Goal: Task Accomplishment & Management: Complete application form

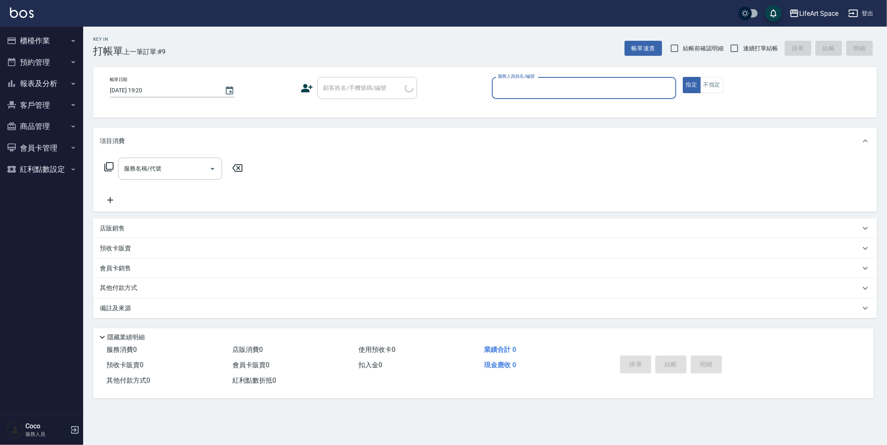
click at [562, 86] on input "服務人員姓名/編號" at bounding box center [584, 88] width 177 height 15
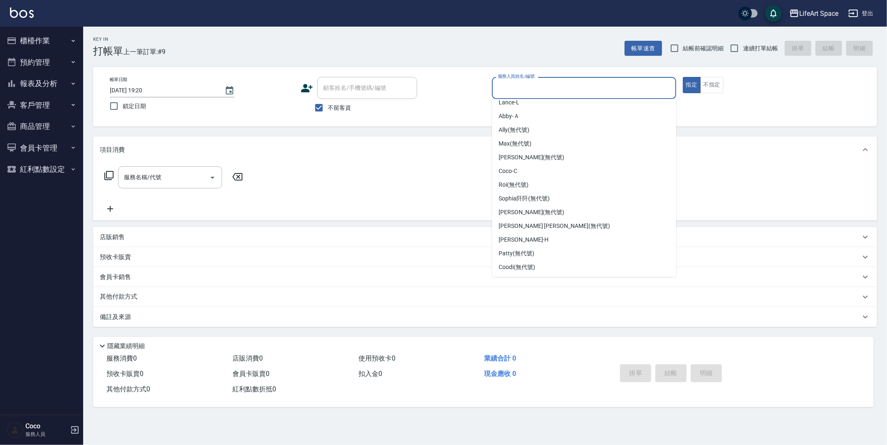
scroll to position [144, 0]
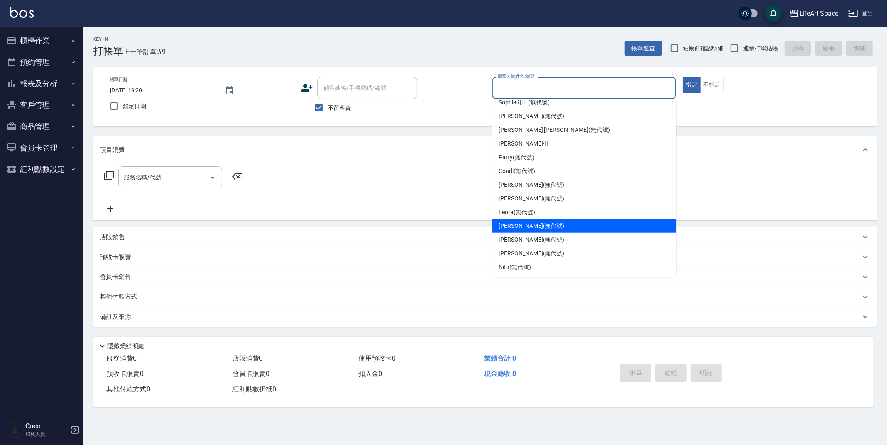
click at [553, 226] on div "Joyce (無代號)" at bounding box center [584, 226] width 184 height 14
type input "Joyce(無代號)"
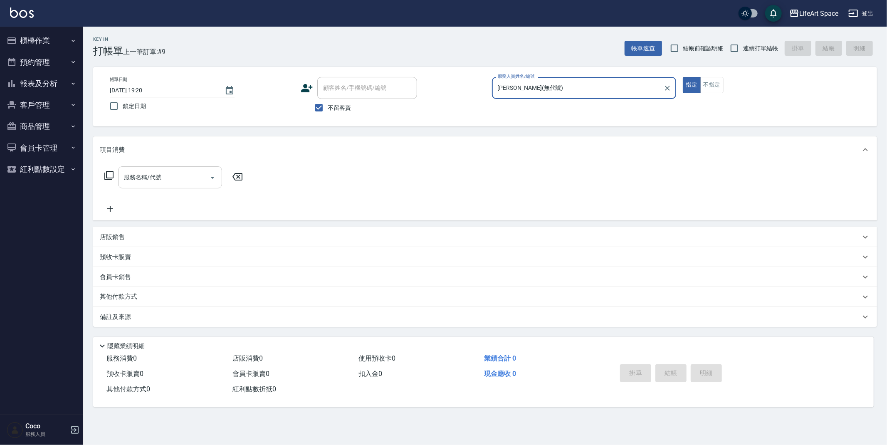
click at [165, 178] on input "服務名稱/代號" at bounding box center [164, 177] width 84 height 15
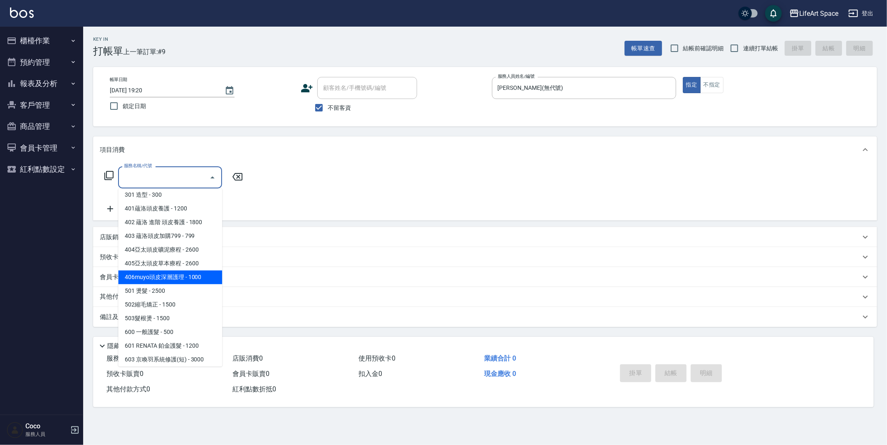
scroll to position [130, 0]
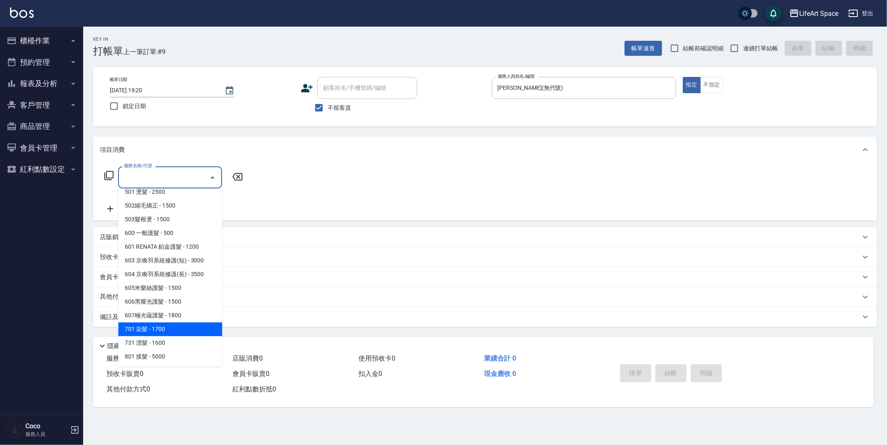
click at [163, 333] on span "701 染髮 - 1700" at bounding box center [170, 329] width 104 height 14
type input "701 染髮(701)"
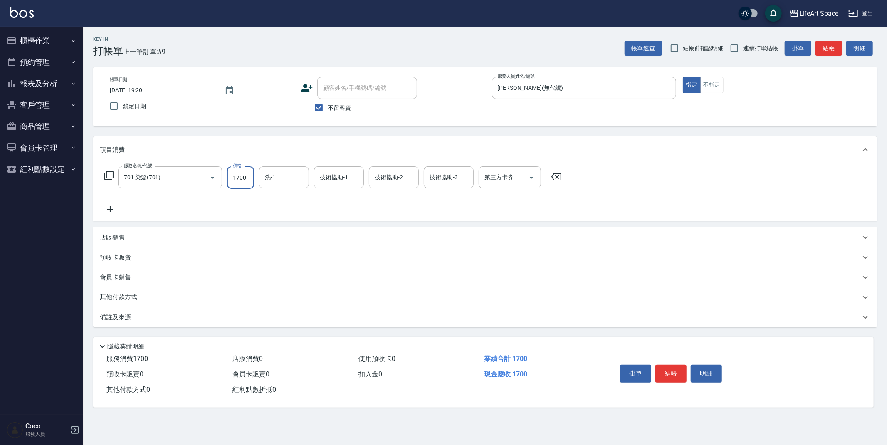
click at [249, 179] on input "1700" at bounding box center [240, 177] width 27 height 22
type input "4399"
click at [308, 180] on div "洗-1" at bounding box center [284, 177] width 50 height 22
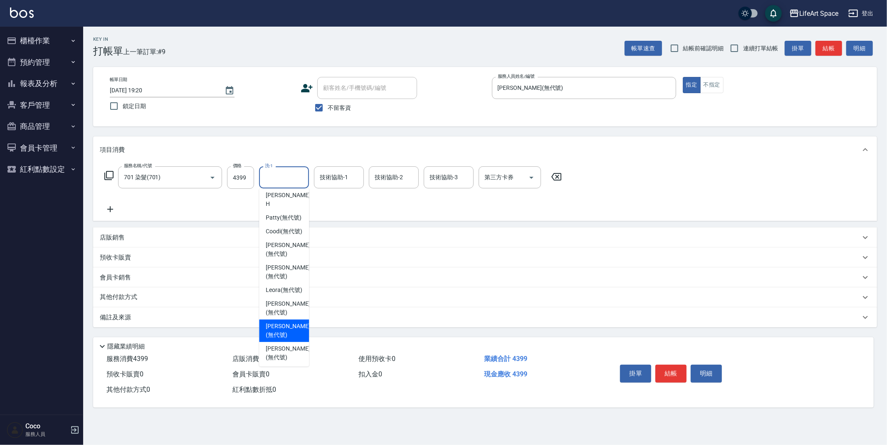
scroll to position [257, 0]
drag, startPoint x: 287, startPoint y: 303, endPoint x: 340, endPoint y: 175, distance: 138.3
click at [287, 307] on span "Lillian (無代號)" at bounding box center [288, 315] width 44 height 17
type input "Lillian(無代號)"
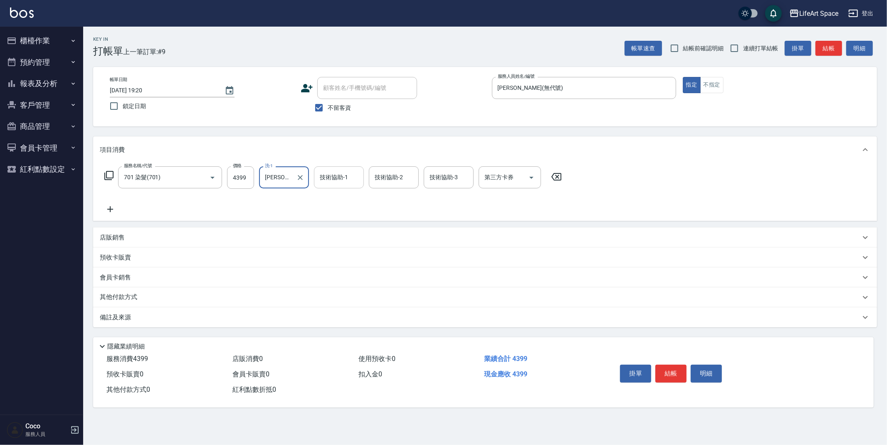
click at [340, 175] on div "技術協助-1 技術協助-1" at bounding box center [339, 177] width 50 height 22
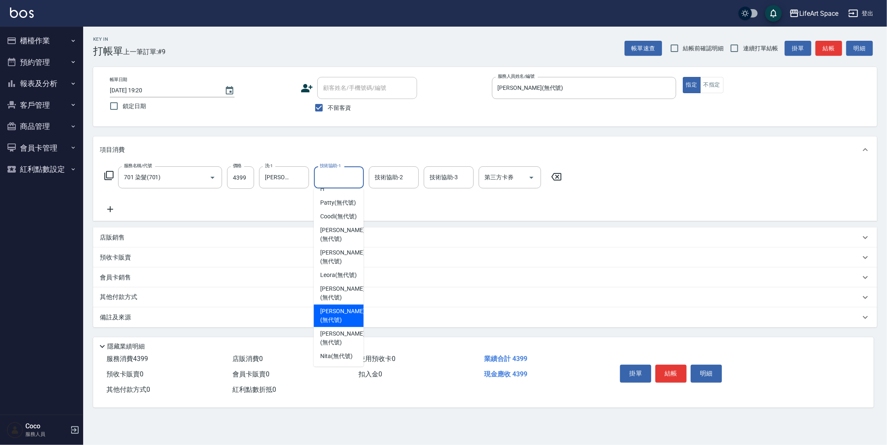
click at [341, 308] on span "Lillian (無代號)" at bounding box center [342, 315] width 44 height 17
type input "Lillian(無代號)"
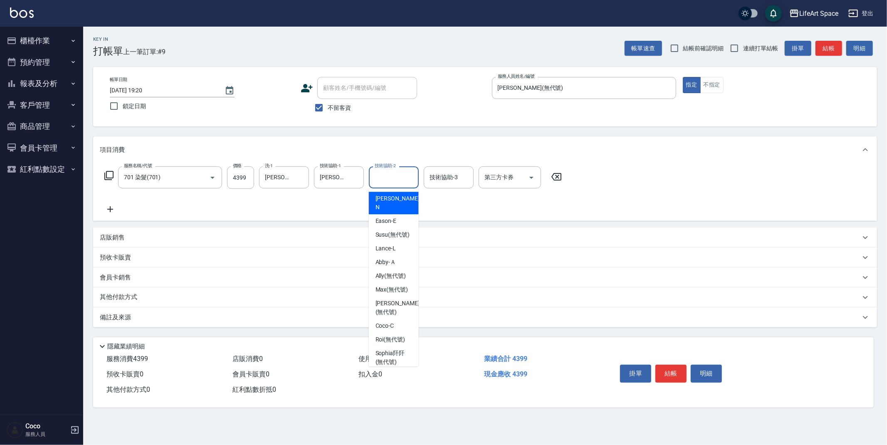
click at [383, 179] on input "技術協助-2" at bounding box center [393, 177] width 42 height 15
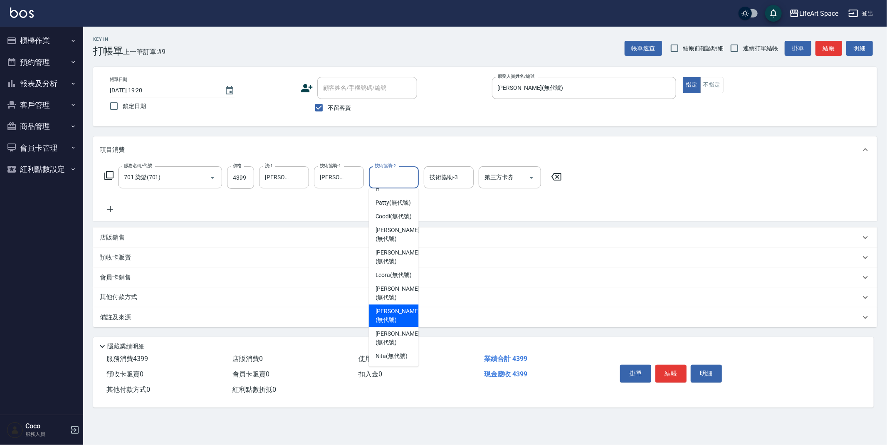
click at [385, 307] on span "Lillian (無代號)" at bounding box center [397, 315] width 44 height 17
type input "Lillian(無代號)"
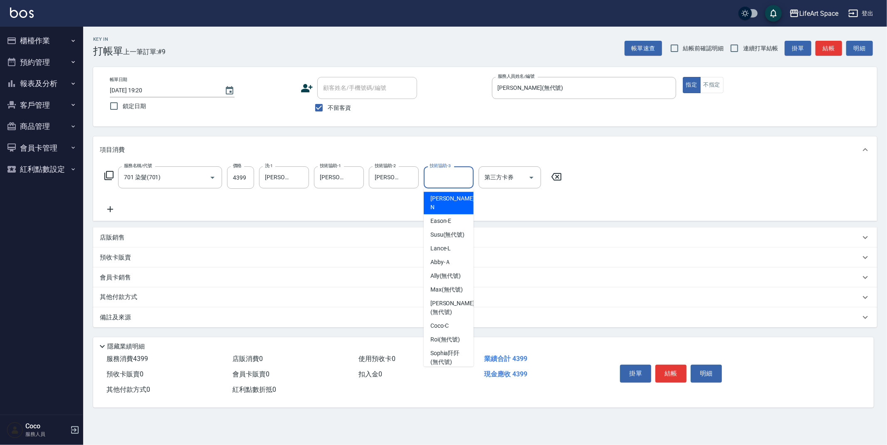
click at [445, 179] on input "技術協助-3" at bounding box center [448, 177] width 42 height 15
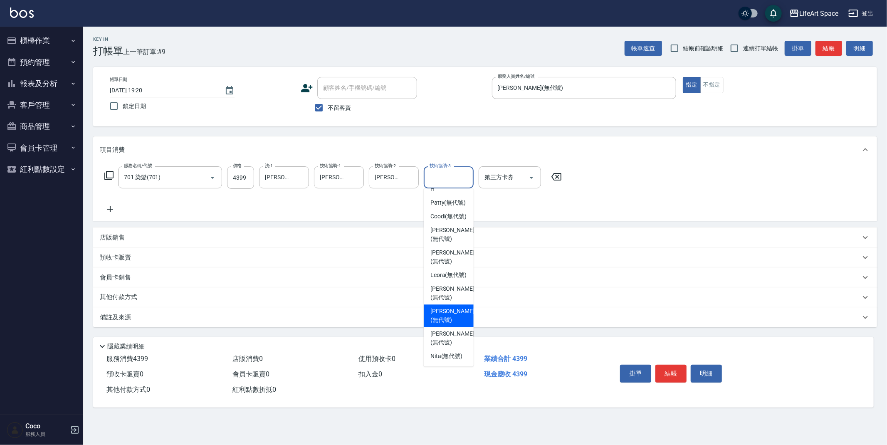
click at [456, 311] on span "Lillian (無代號)" at bounding box center [452, 315] width 44 height 17
type input "Lillian(無代號)"
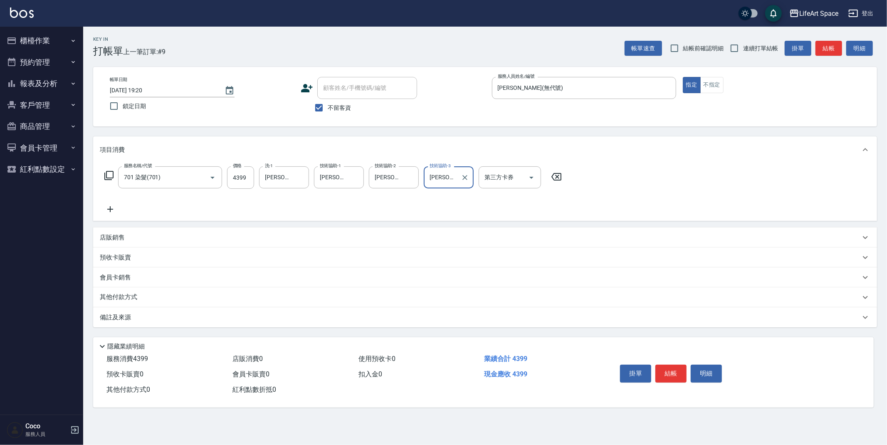
click at [108, 211] on icon at bounding box center [110, 209] width 21 height 10
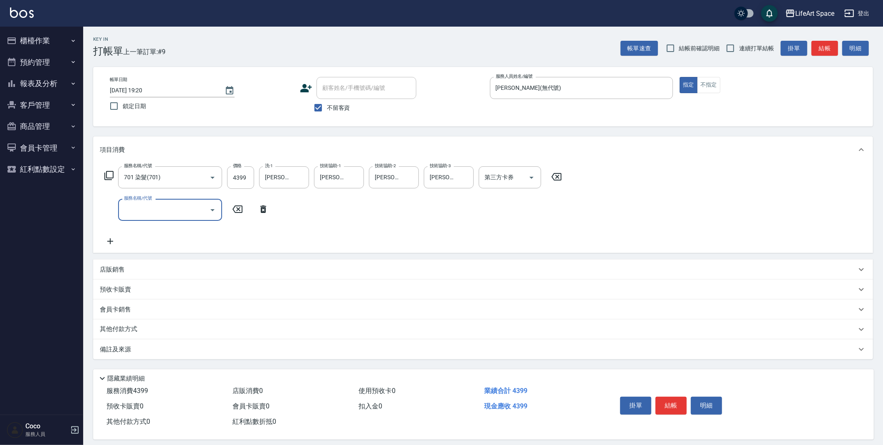
click at [140, 208] on input "服務名稱/代號" at bounding box center [164, 209] width 84 height 15
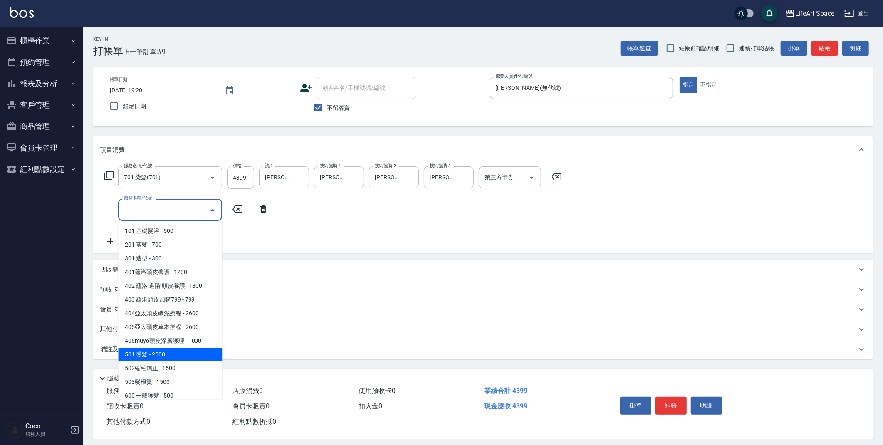
scroll to position [130, 0]
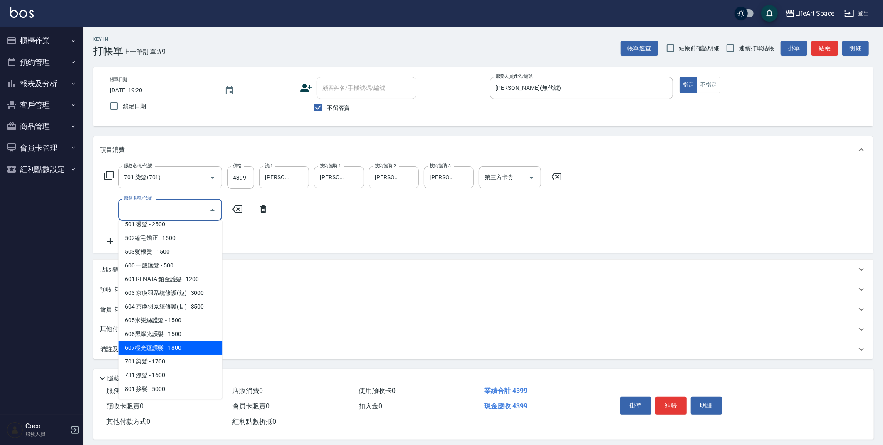
click at [176, 343] on span "607極光蘊護髮 - 1800" at bounding box center [170, 348] width 104 height 14
type input "607極光蘊護髮(607)"
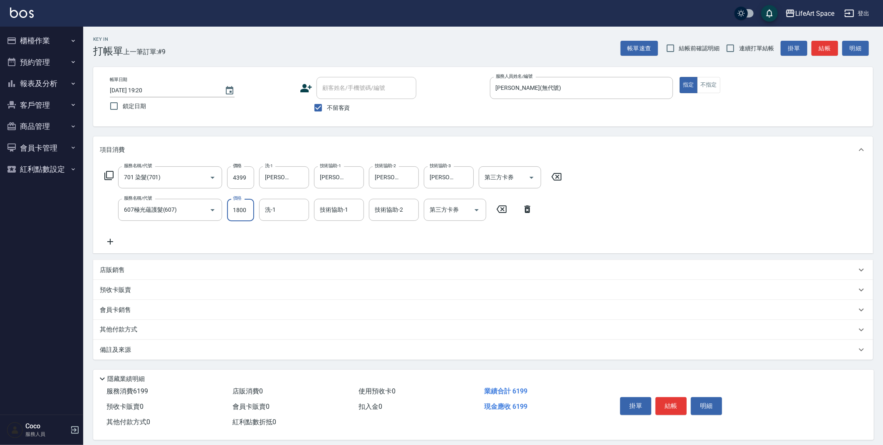
click at [249, 212] on input "1800" at bounding box center [240, 210] width 27 height 22
type input "2200"
click at [338, 209] on div "技術協助-1 技術協助-1" at bounding box center [339, 210] width 50 height 22
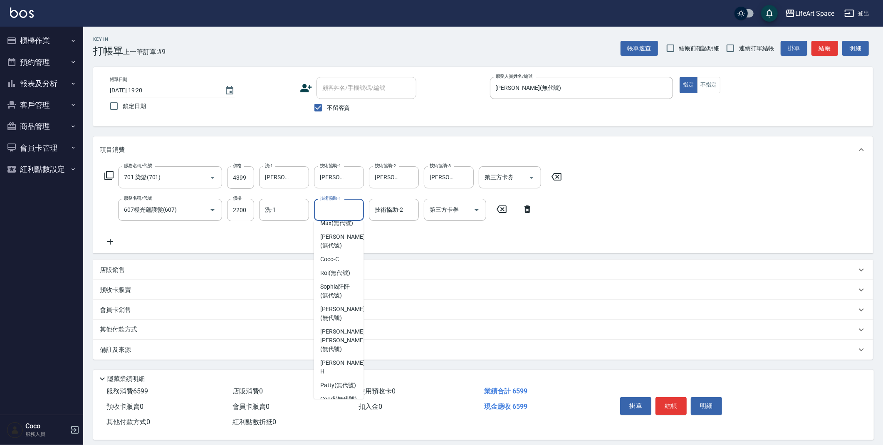
scroll to position [257, 0]
click at [342, 339] on span "Lillian (無代號)" at bounding box center [342, 347] width 44 height 17
type input "Lillian(無代號)"
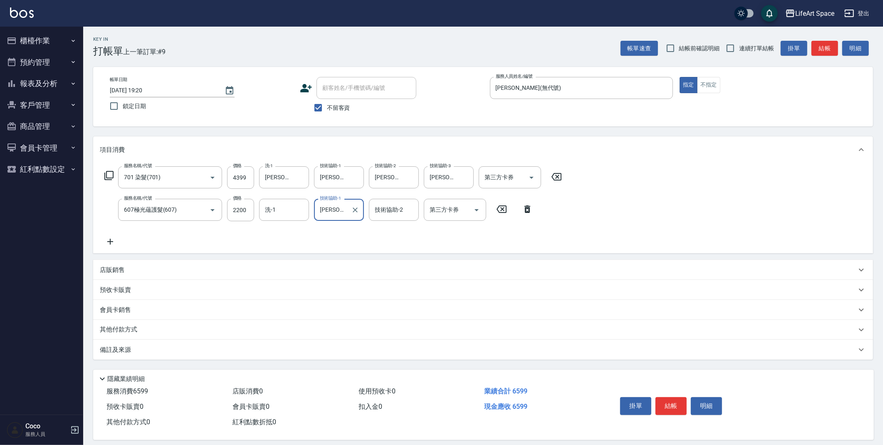
click at [170, 346] on div "備註及來源" at bounding box center [478, 349] width 756 height 9
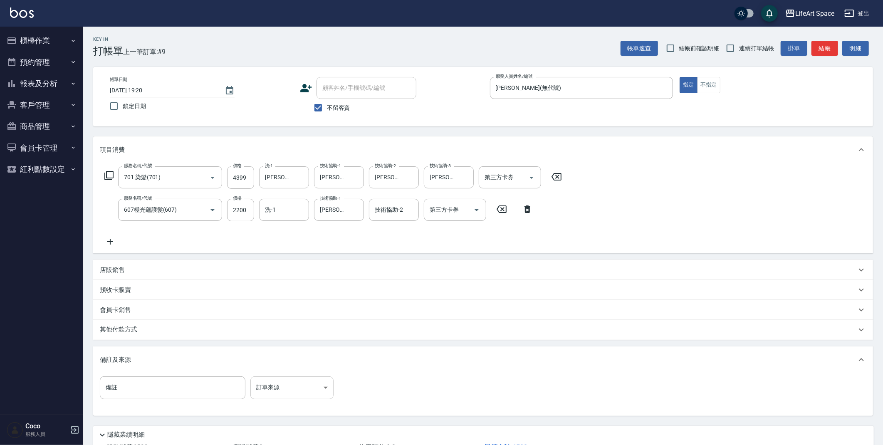
click at [288, 386] on body "LifeArt Space 登出 櫃檯作業 打帳單 帳單列表 現金收支登錄 高階收支登錄 材料自購登錄 每日結帳 排班表 現場電腦打卡 預約管理 預約管理 單…" at bounding box center [441, 253] width 883 height 506
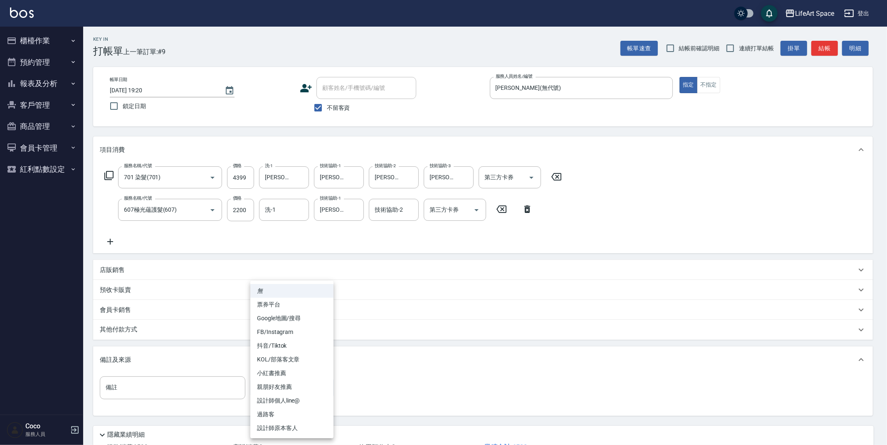
click at [281, 329] on li "FB/Instagram" at bounding box center [291, 332] width 83 height 14
type input "FB/Instagram"
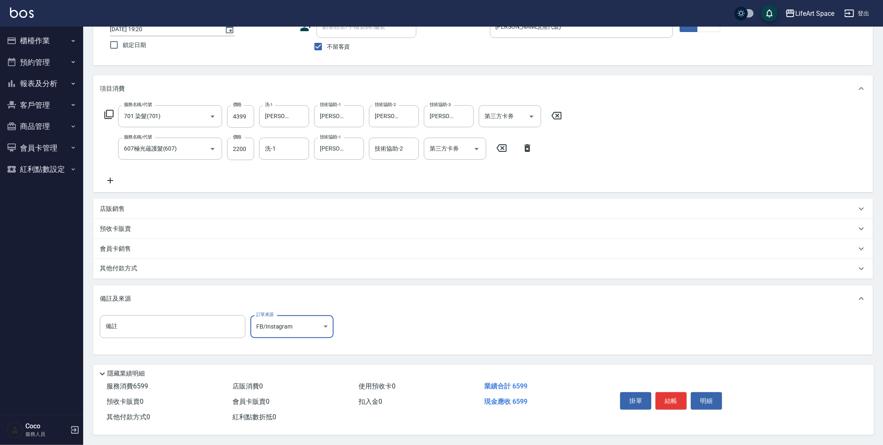
scroll to position [64, 0]
click at [670, 402] on button "結帳" at bounding box center [670, 400] width 31 height 17
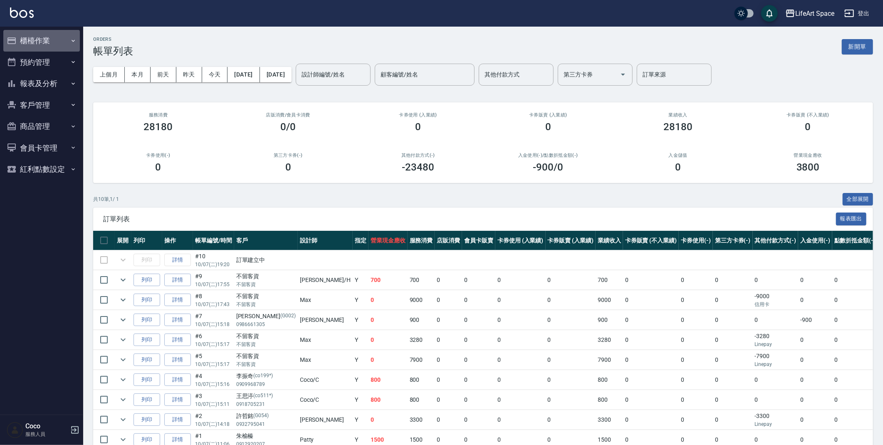
click at [42, 37] on button "櫃檯作業" at bounding box center [41, 41] width 76 height 22
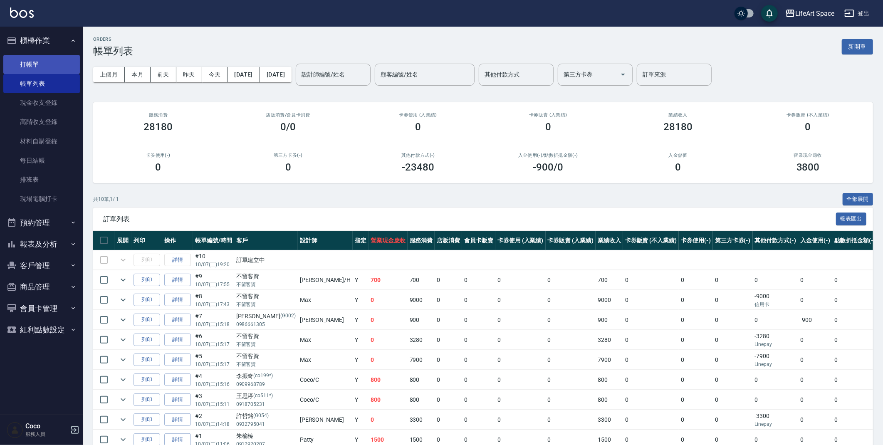
click at [33, 59] on link "打帳單" at bounding box center [41, 64] width 76 height 19
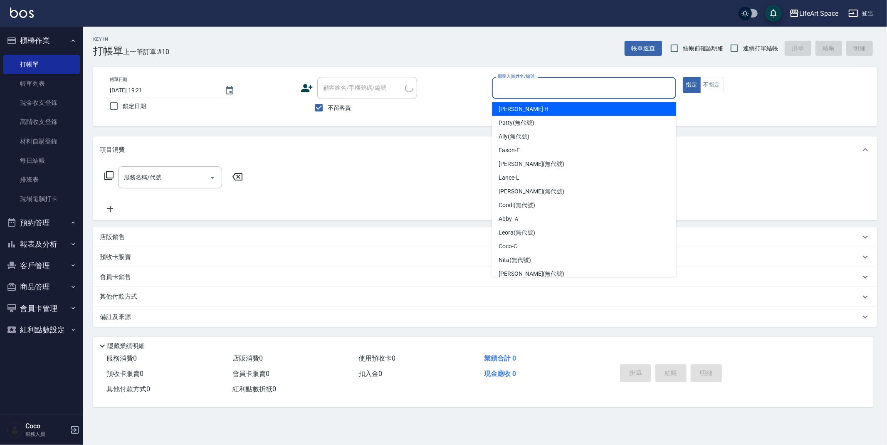
click at [551, 92] on input "服務人員姓名/編號" at bounding box center [584, 88] width 177 height 15
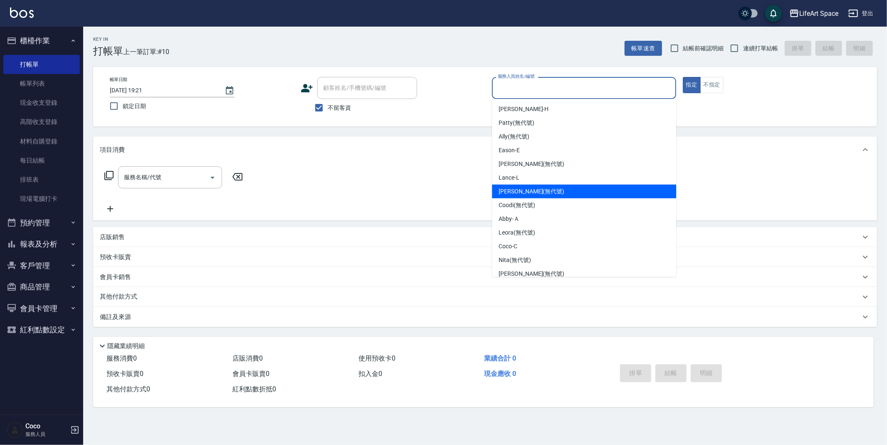
click at [520, 190] on span "Joyce (無代號)" at bounding box center [531, 191] width 66 height 9
type input "Joyce(無代號)"
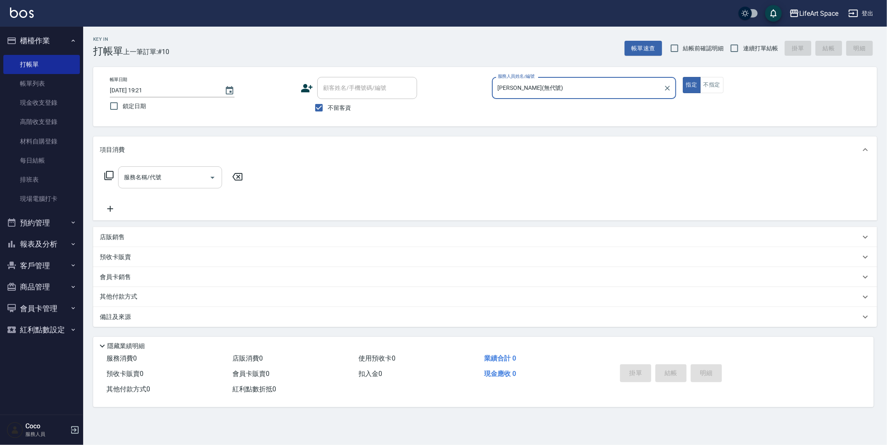
click at [183, 174] on input "服務名稱/代號" at bounding box center [164, 177] width 84 height 15
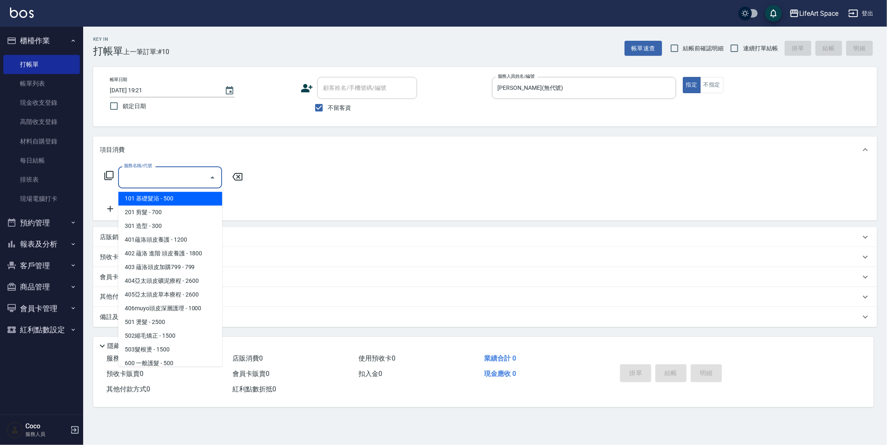
click at [187, 201] on span "101 基礎髮浴 - 500" at bounding box center [170, 199] width 104 height 14
type input "101 基礎髮浴 (101)"
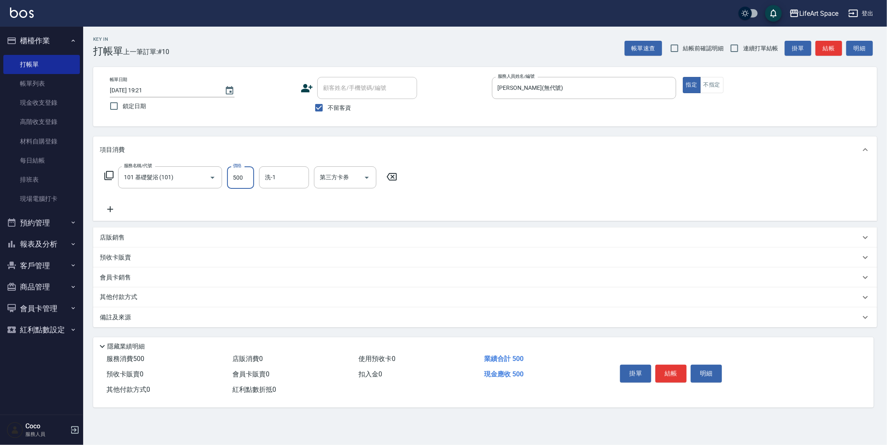
click at [250, 181] on input "500" at bounding box center [240, 177] width 27 height 22
type input "350"
click at [278, 175] on input "洗-1" at bounding box center [284, 177] width 42 height 15
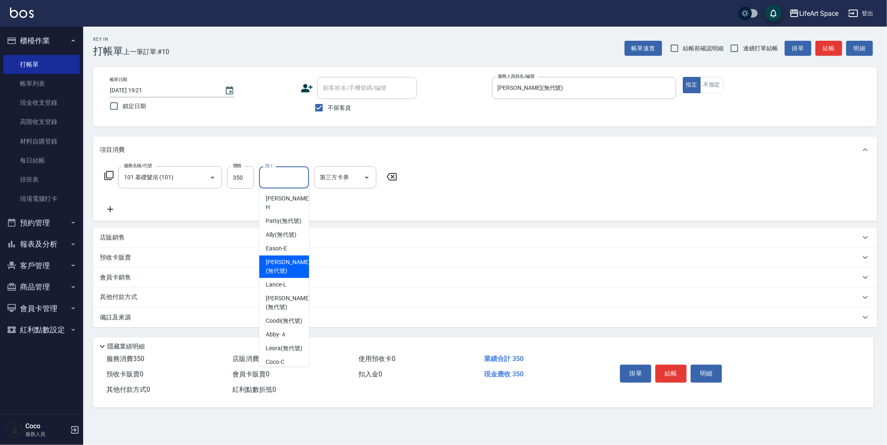
click at [282, 268] on span "Chloe (無代號)" at bounding box center [288, 266] width 44 height 17
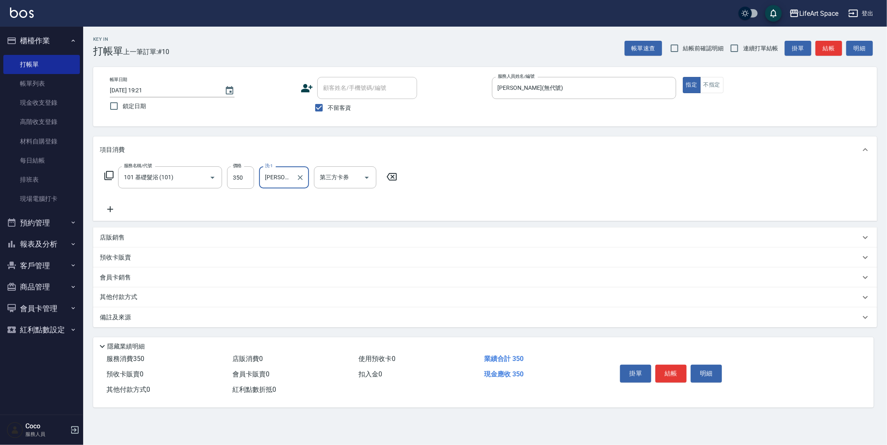
type input "Chloe(無代號)"
click at [111, 207] on icon at bounding box center [110, 209] width 21 height 10
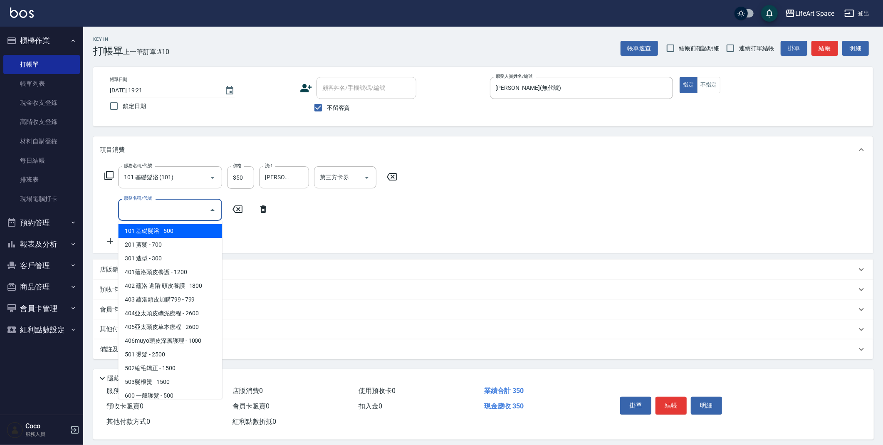
click at [145, 209] on input "服務名稱/代號" at bounding box center [164, 209] width 84 height 15
click at [155, 226] on span "101 基礎髮浴 - 500" at bounding box center [170, 231] width 104 height 14
type input "101 基礎髮浴 (101)"
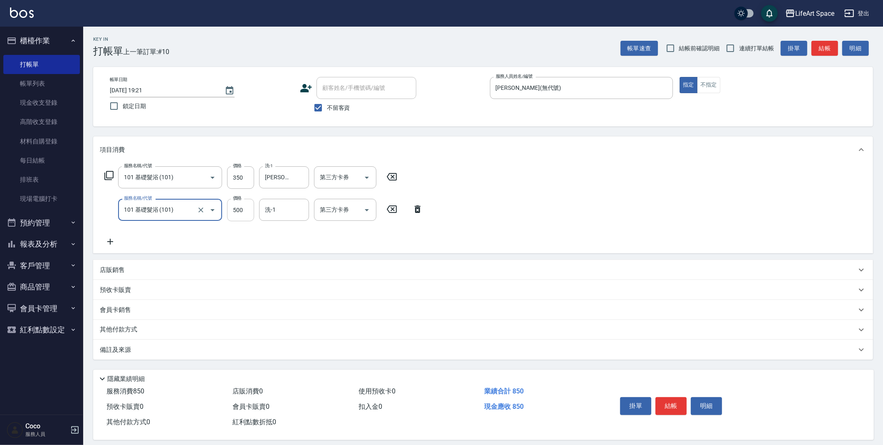
click at [245, 212] on input "500" at bounding box center [240, 210] width 27 height 22
type input "350"
click at [286, 207] on input "洗-1" at bounding box center [284, 209] width 42 height 15
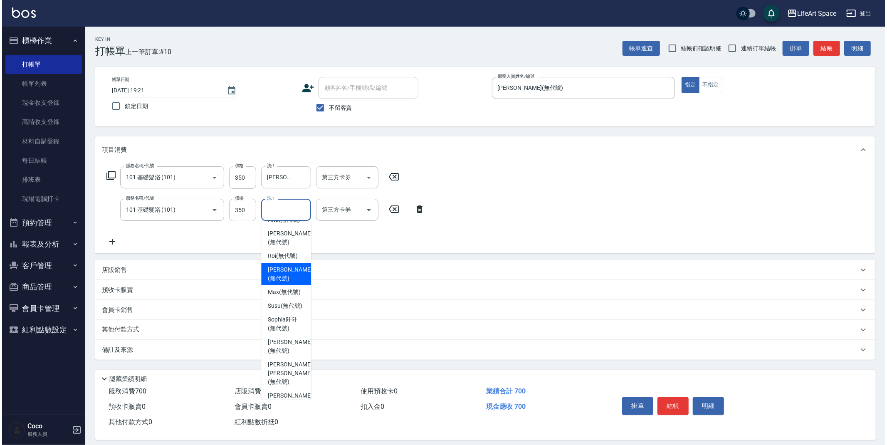
scroll to position [200, 0]
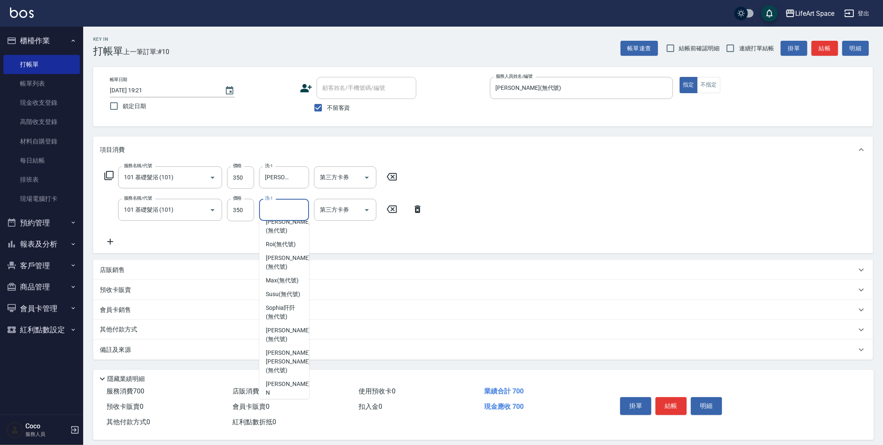
click at [288, 212] on span "Nita (無代號)" at bounding box center [282, 208] width 32 height 9
type input "Nita (無代號)"
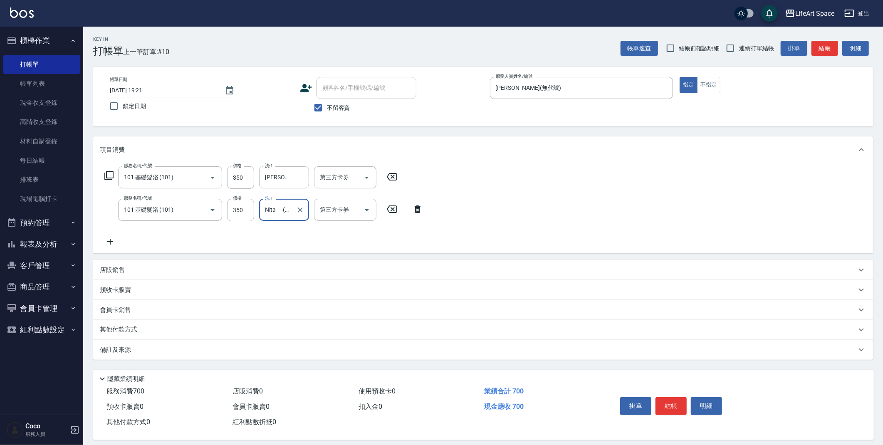
click at [676, 408] on button "結帳" at bounding box center [670, 405] width 31 height 17
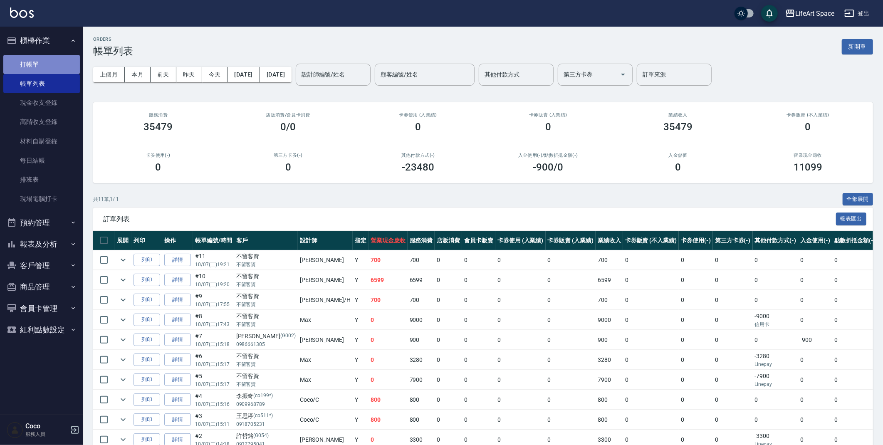
click at [40, 62] on link "打帳單" at bounding box center [41, 64] width 76 height 19
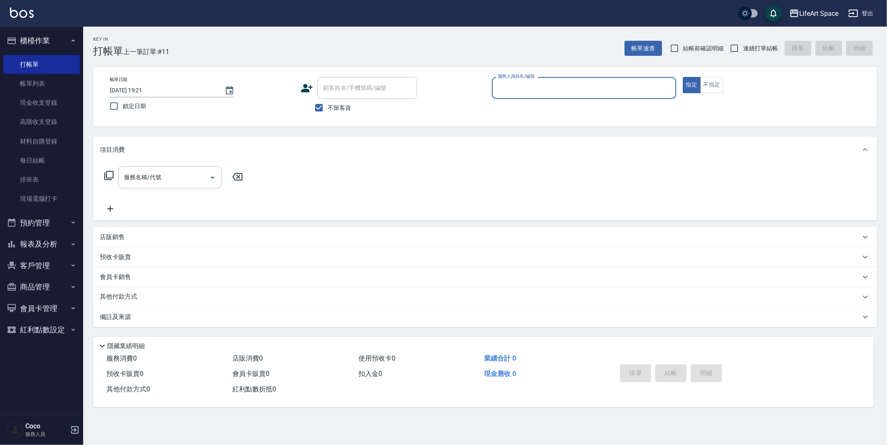
click at [538, 82] on input "服務人員姓名/編號" at bounding box center [584, 88] width 177 height 15
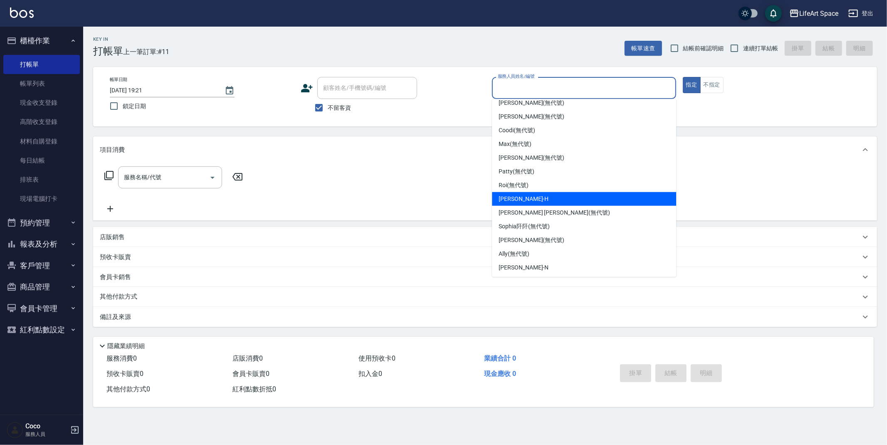
scroll to position [144, 0]
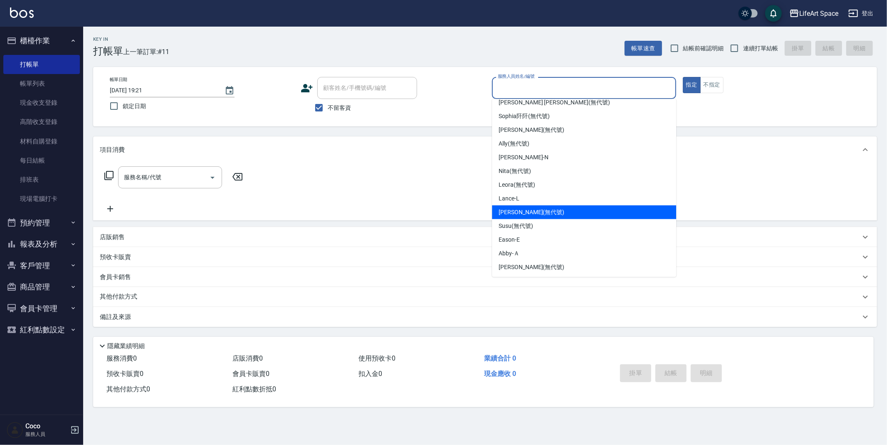
click at [540, 208] on div "Joyce (無代號)" at bounding box center [584, 212] width 184 height 14
type input "Joyce(無代號)"
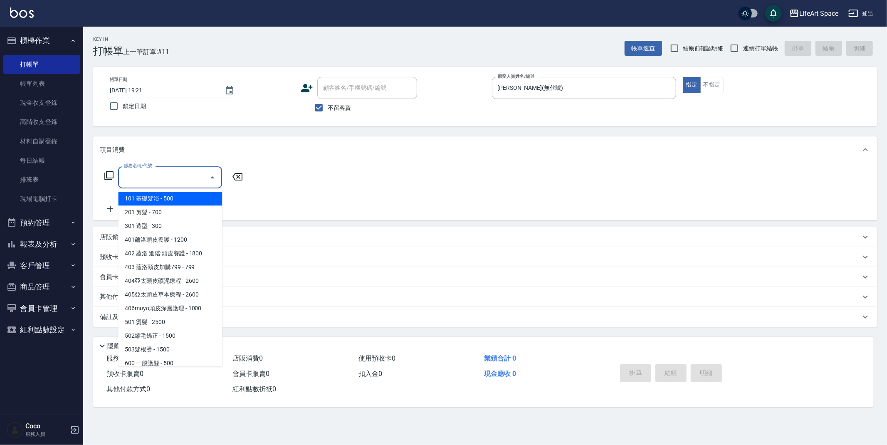
click at [154, 179] on input "服務名稱/代號" at bounding box center [164, 177] width 84 height 15
click at [178, 207] on span "201 剪髮 - 700" at bounding box center [170, 212] width 104 height 14
type input "201 剪髮(201)"
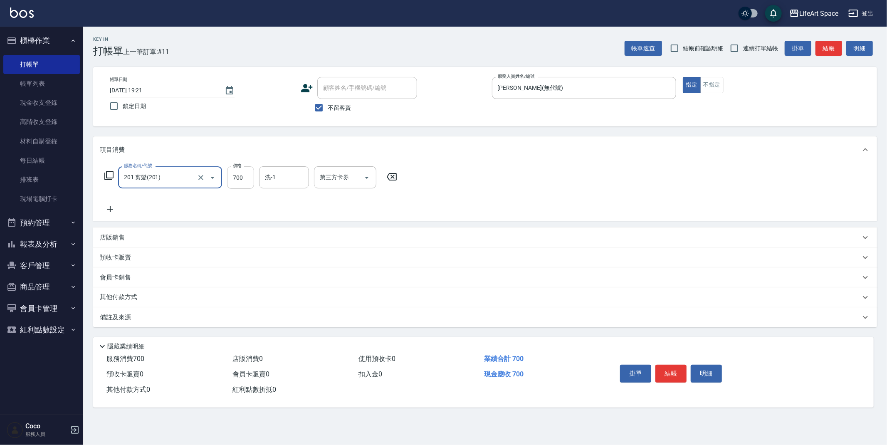
click at [243, 178] on input "700" at bounding box center [240, 177] width 27 height 22
type input "100"
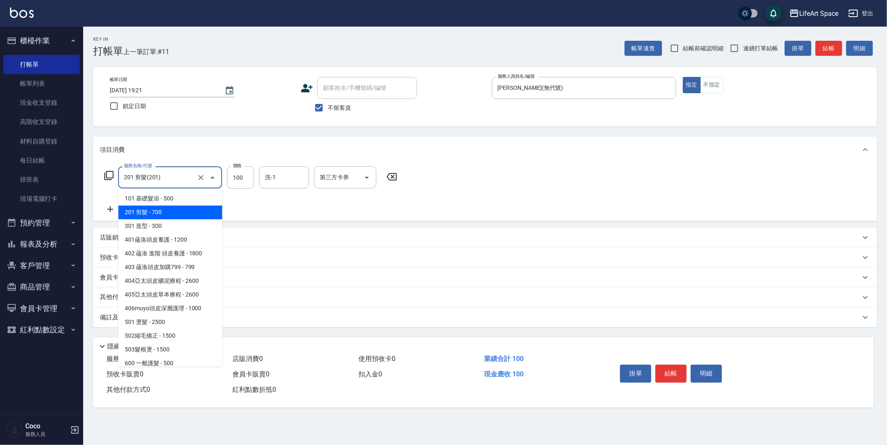
click at [182, 181] on input "201 剪髮(201)" at bounding box center [158, 177] width 73 height 15
click at [169, 228] on span "301 造型 - 300" at bounding box center [170, 226] width 104 height 14
type input "301 造型(301)"
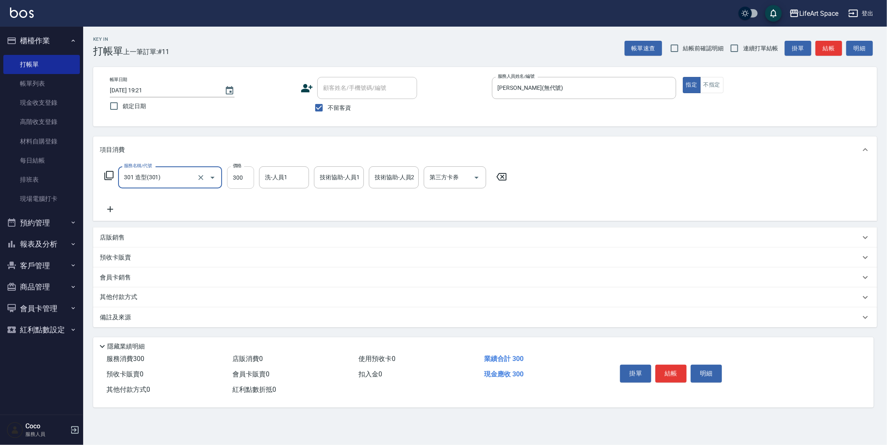
click at [242, 179] on input "300" at bounding box center [240, 177] width 27 height 22
type input "100"
click at [675, 370] on button "結帳" at bounding box center [670, 373] width 31 height 17
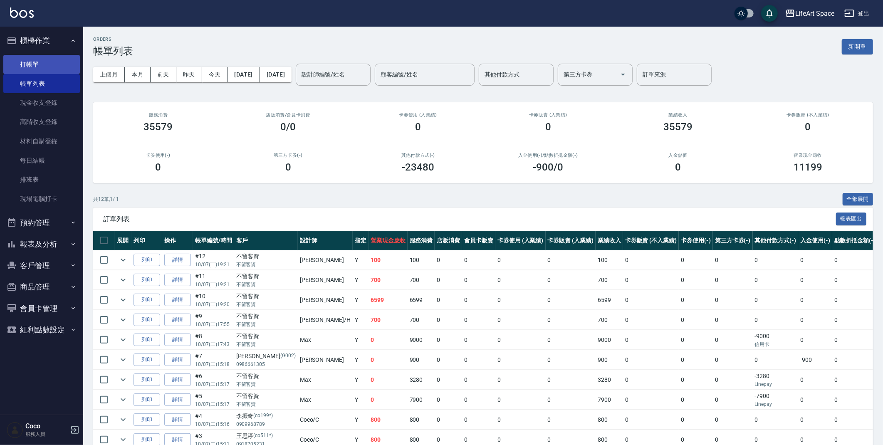
click at [47, 67] on link "打帳單" at bounding box center [41, 64] width 76 height 19
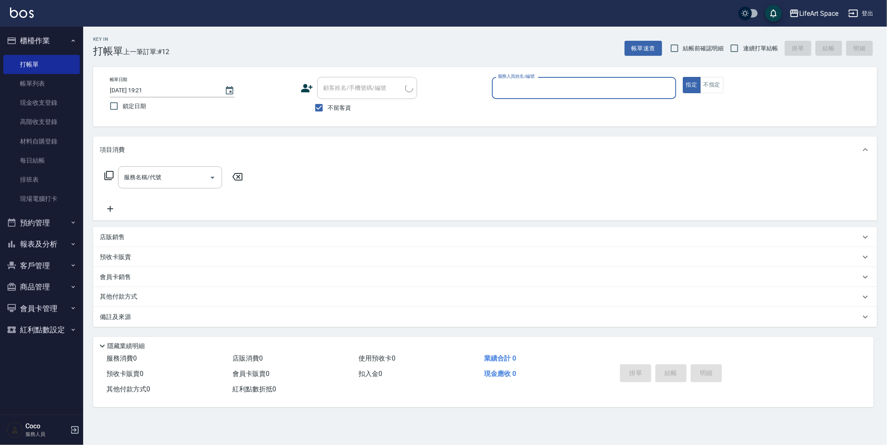
click at [520, 88] on input "服務人員姓名/編號" at bounding box center [584, 88] width 177 height 15
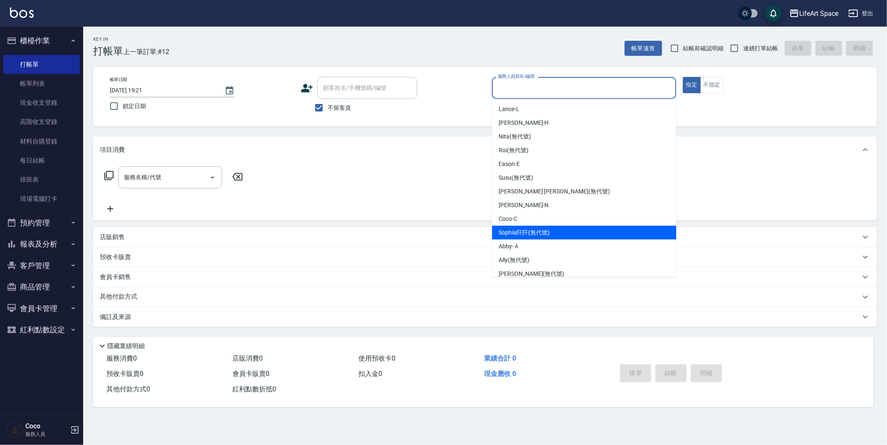
scroll to position [2, 0]
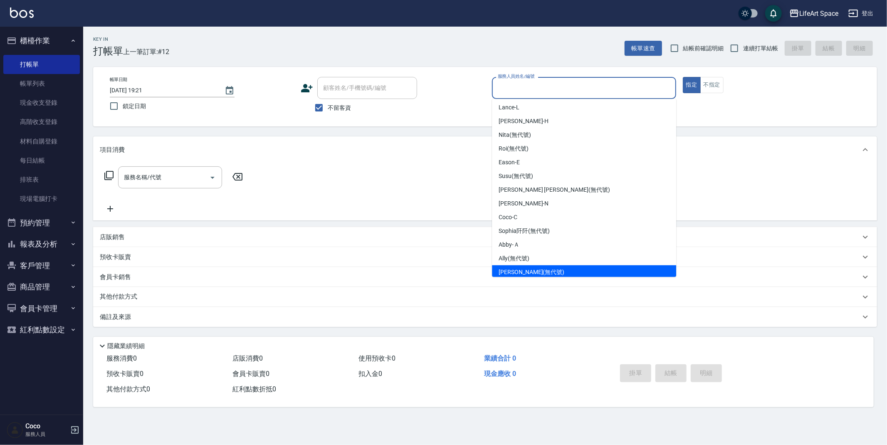
click at [528, 268] on span "Joyce (無代號)" at bounding box center [531, 272] width 66 height 9
type input "Joyce(無代號)"
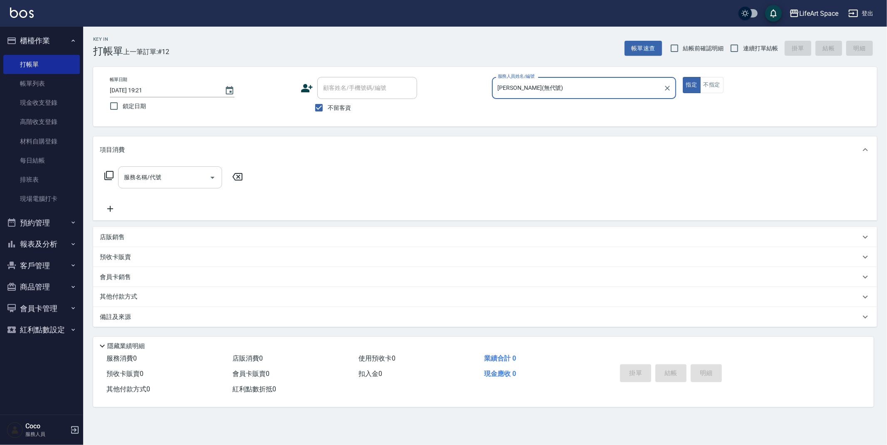
click at [173, 181] on input "服務名稱/代號" at bounding box center [164, 177] width 84 height 15
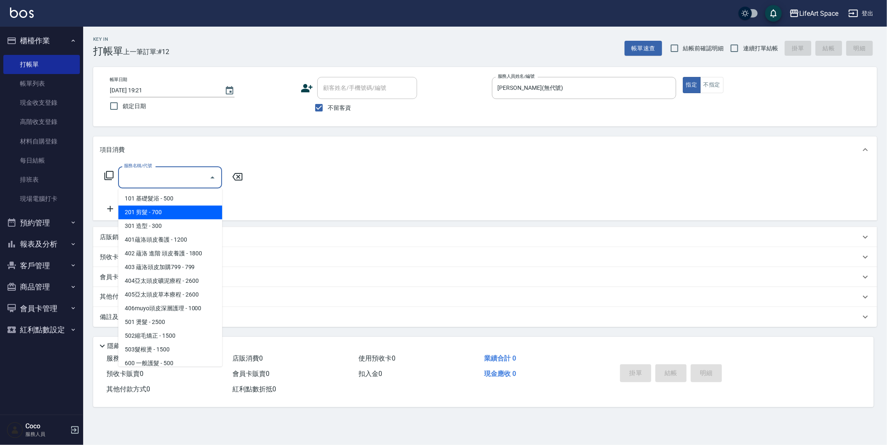
click at [169, 205] on span "201 剪髮 - 700" at bounding box center [170, 212] width 104 height 14
type input "201 剪髮(201)"
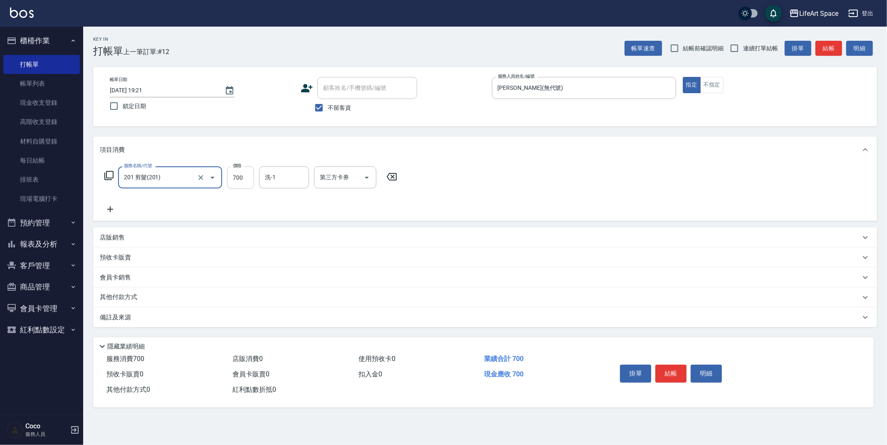
click at [243, 181] on input "700" at bounding box center [240, 177] width 27 height 22
type input "750"
click at [281, 179] on input "洗-1" at bounding box center [284, 177] width 42 height 15
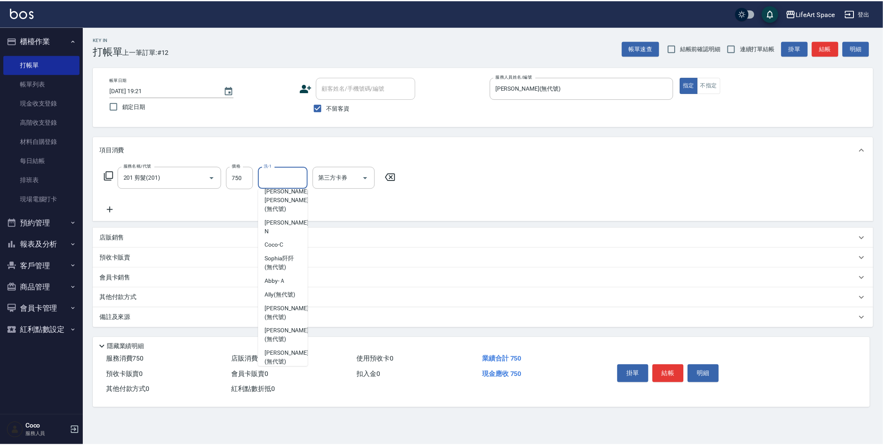
scroll to position [107, 0]
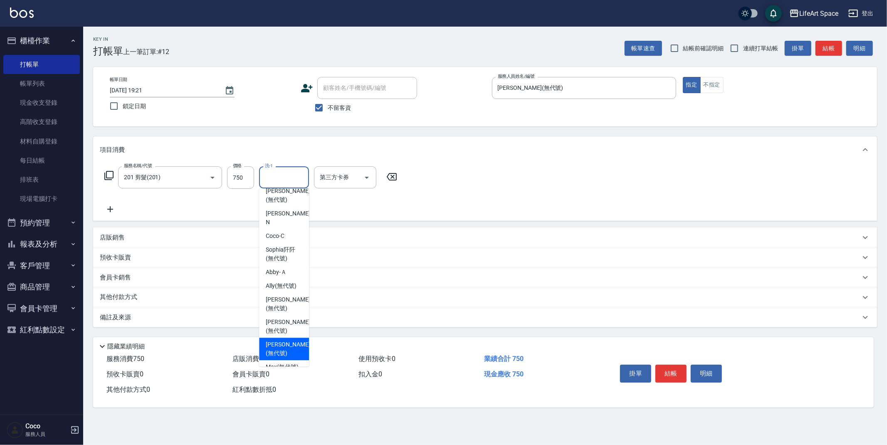
click at [285, 338] on div "Chloe (無代號)" at bounding box center [284, 349] width 50 height 22
type input "Chloe(無代號)"
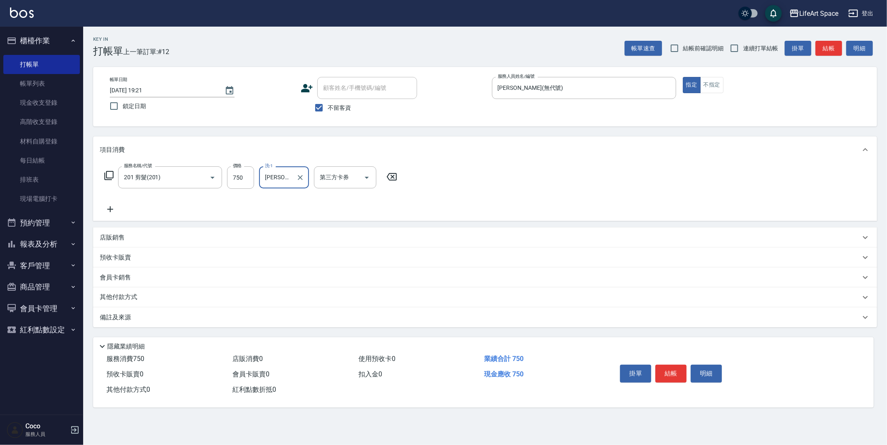
click at [108, 209] on icon at bounding box center [110, 209] width 6 height 6
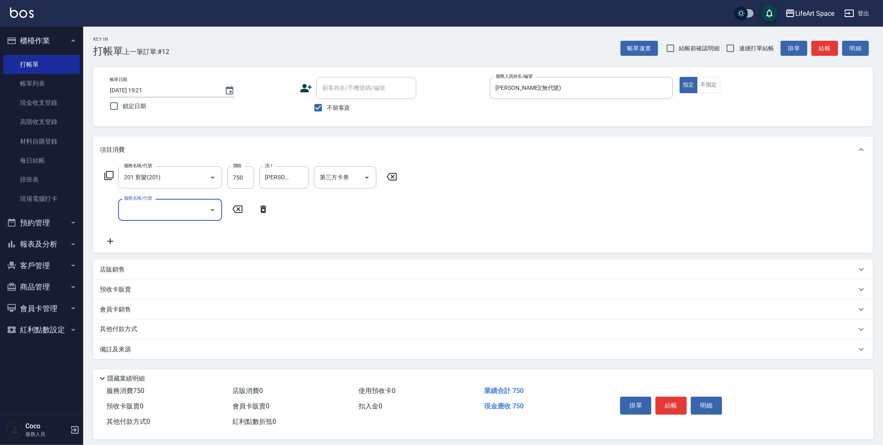
click at [138, 204] on input "服務名稱/代號" at bounding box center [164, 209] width 84 height 15
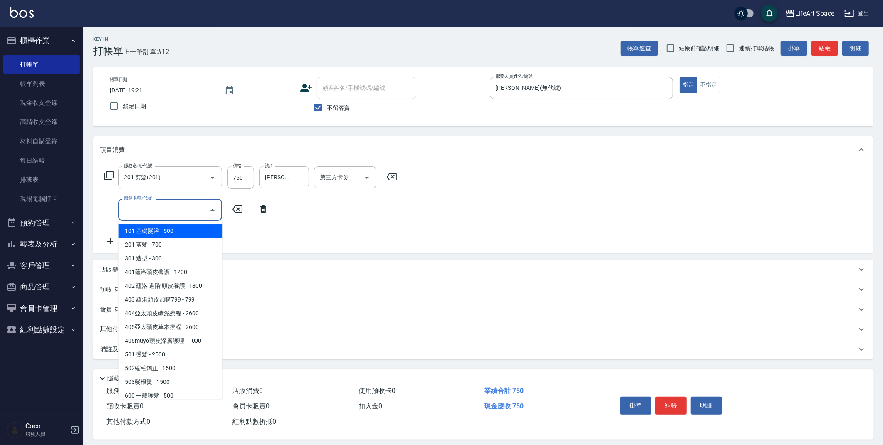
drag, startPoint x: 170, startPoint y: 230, endPoint x: 212, endPoint y: 218, distance: 43.3
click at [170, 229] on span "101 基礎髮浴 - 500" at bounding box center [170, 231] width 104 height 14
type input "101 基礎髮浴 (101)"
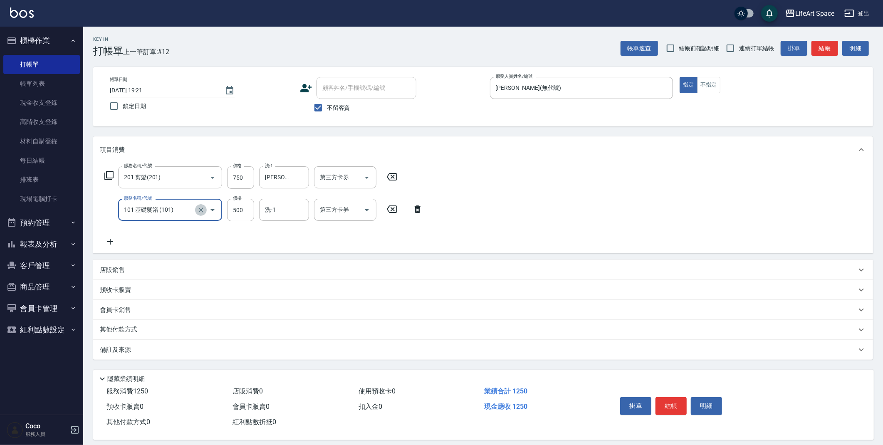
click at [197, 212] on icon "Clear" at bounding box center [201, 210] width 8 height 8
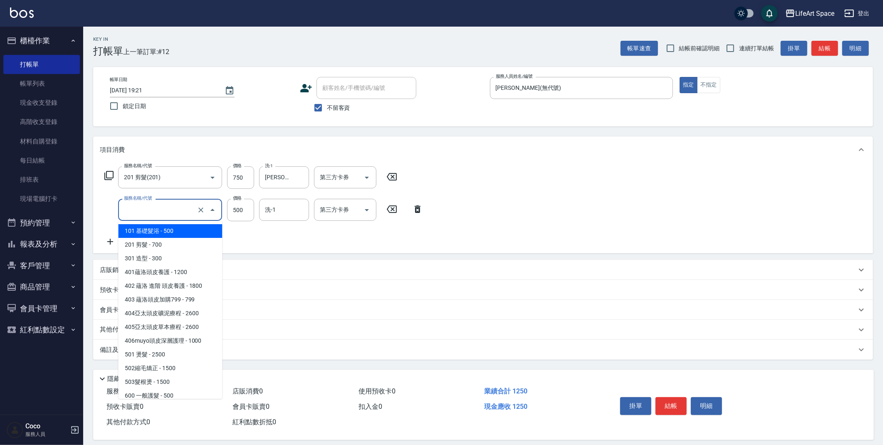
click at [179, 208] on input "服務名稱/代號" at bounding box center [158, 209] width 73 height 15
click at [180, 244] on span "201 剪髮 - 700" at bounding box center [170, 245] width 104 height 14
type input "201 剪髮(201)"
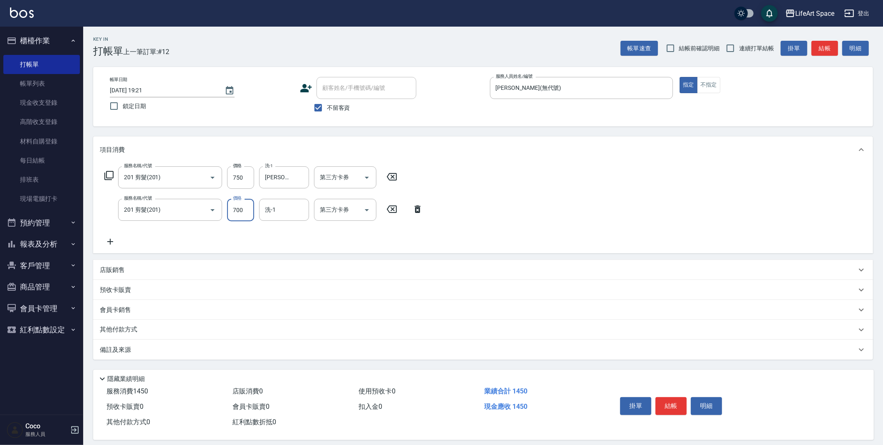
click at [248, 211] on input "700" at bounding box center [240, 210] width 27 height 22
type input "750"
click at [284, 211] on input "洗-1" at bounding box center [284, 209] width 42 height 15
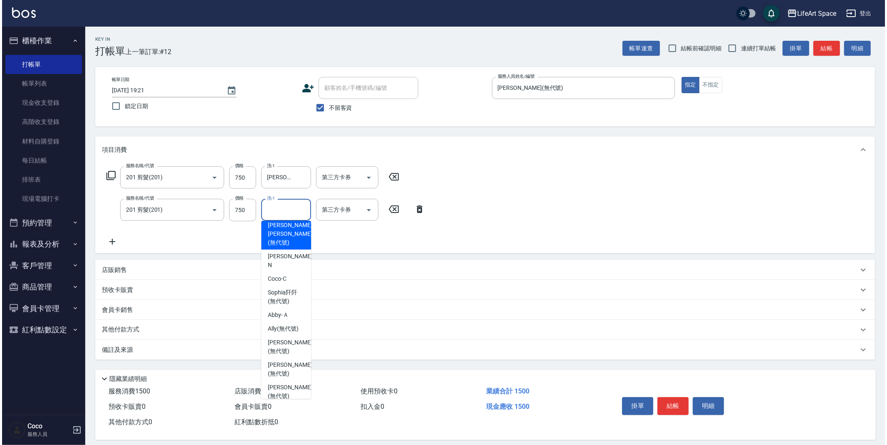
scroll to position [98, 0]
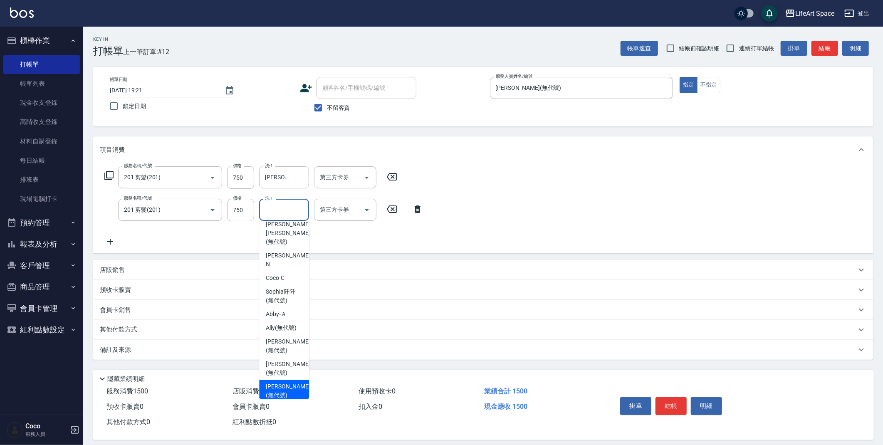
click at [281, 382] on span "Chloe (無代號)" at bounding box center [288, 390] width 44 height 17
type input "Chloe(無代號)"
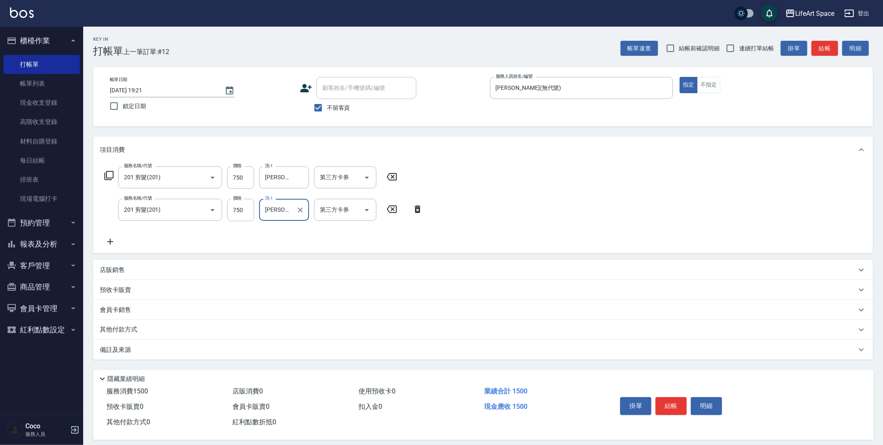
click at [675, 410] on button "結帳" at bounding box center [670, 405] width 31 height 17
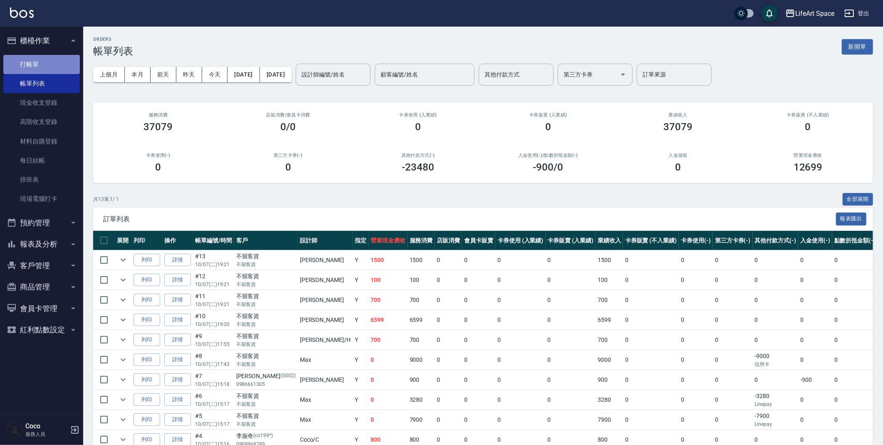
click at [42, 57] on link "打帳單" at bounding box center [41, 64] width 76 height 19
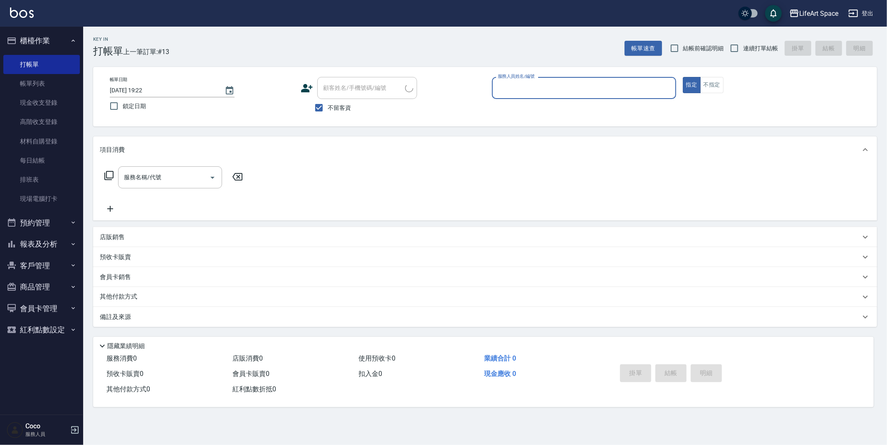
click at [529, 92] on input "服務人員姓名/編號" at bounding box center [584, 88] width 177 height 15
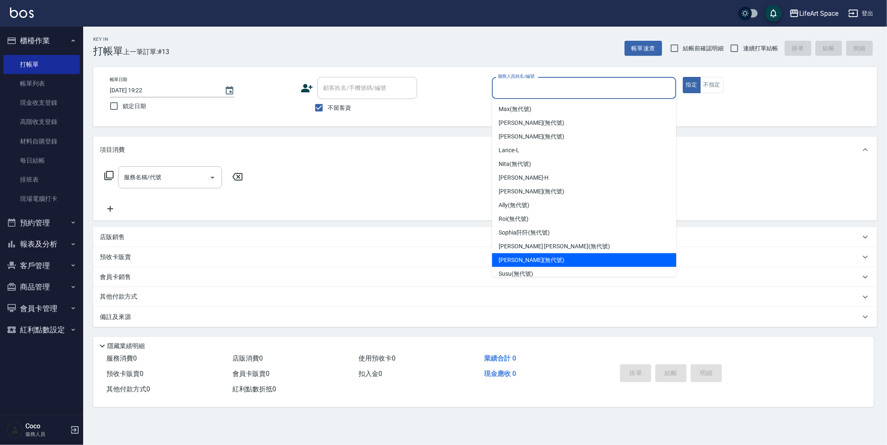
drag, startPoint x: 536, startPoint y: 263, endPoint x: 508, endPoint y: 250, distance: 31.6
click at [536, 263] on div "Joyce (無代號)" at bounding box center [584, 260] width 184 height 14
type input "Joyce(無代號)"
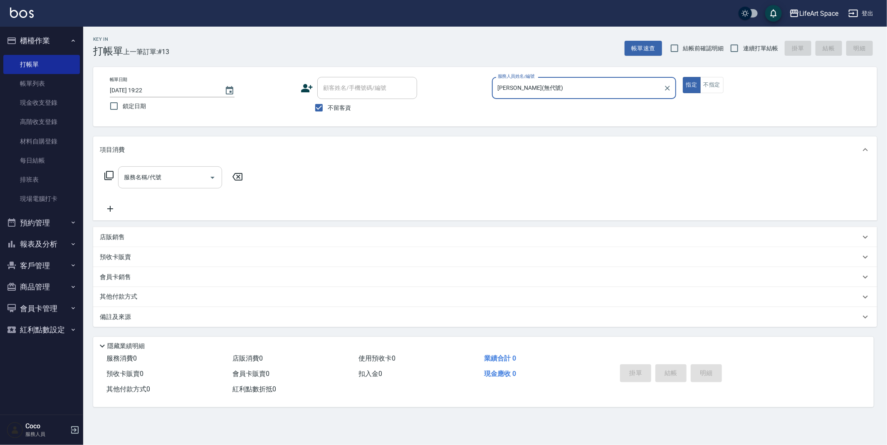
click at [168, 180] on input "服務名稱/代號" at bounding box center [164, 177] width 84 height 15
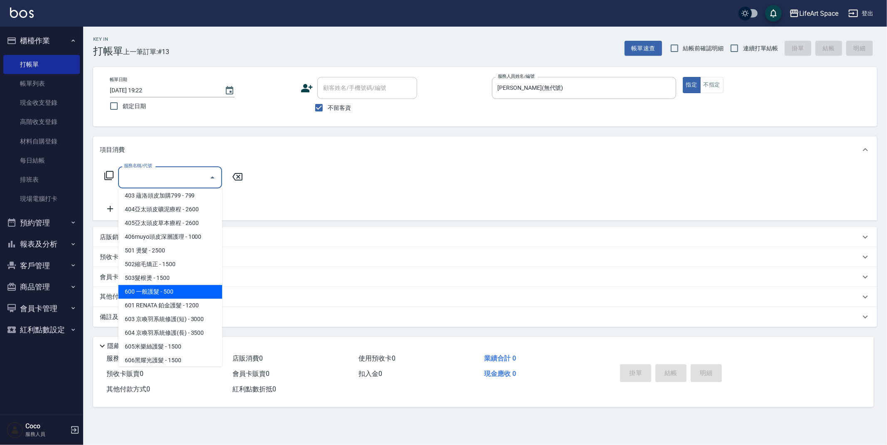
scroll to position [130, 0]
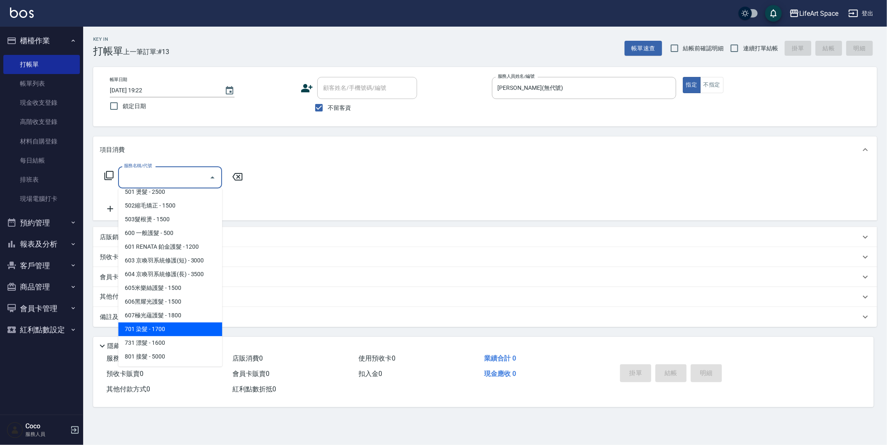
click at [172, 328] on span "701 染髮 - 1700" at bounding box center [170, 329] width 104 height 14
type input "701 染髮(701)"
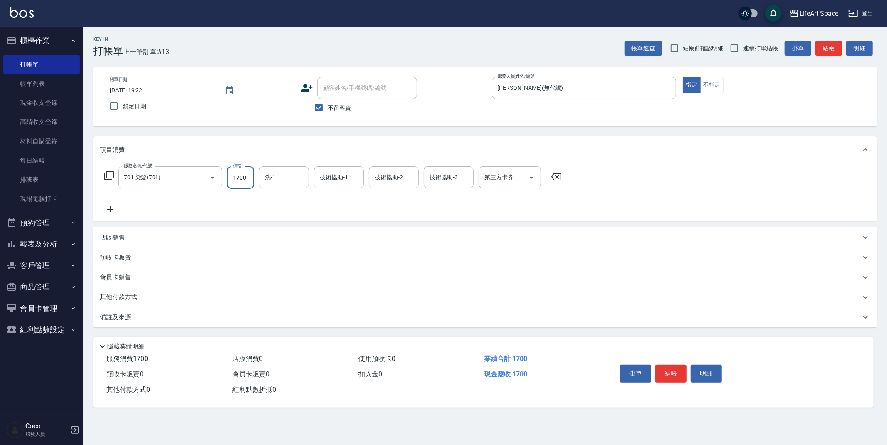
click at [249, 178] on input "1700" at bounding box center [240, 177] width 27 height 22
type input "4000"
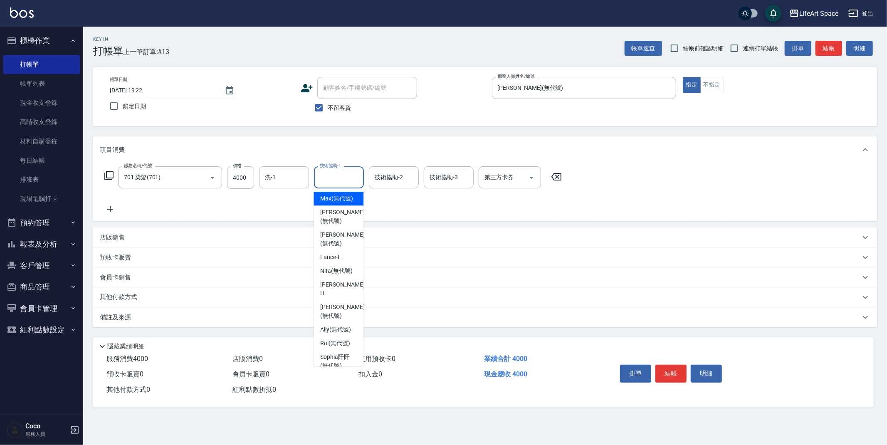
click at [343, 175] on div "技術協助-1 技術協助-1" at bounding box center [339, 177] width 50 height 22
click at [334, 303] on span "Lillian (無代號)" at bounding box center [342, 311] width 44 height 17
type input "Lillian(無代號)"
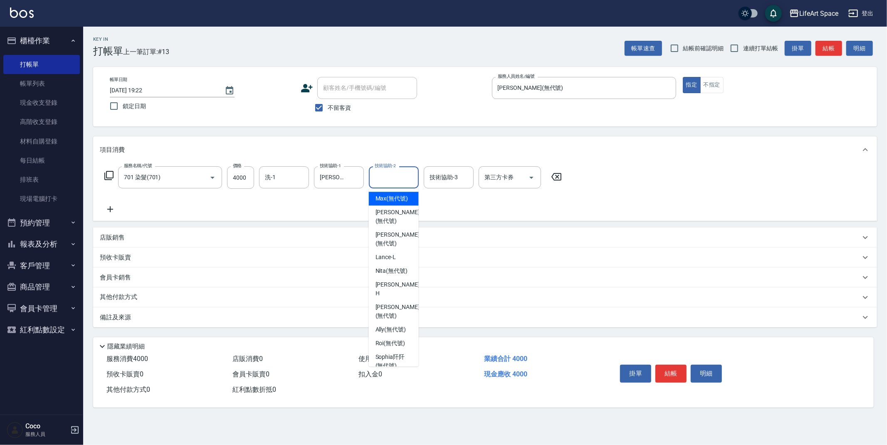
click at [390, 173] on div "技術協助-2 技術協助-2" at bounding box center [394, 177] width 50 height 22
click at [394, 303] on span "Lillian (無代號)" at bounding box center [397, 311] width 44 height 17
type input "Lillian(無代號)"
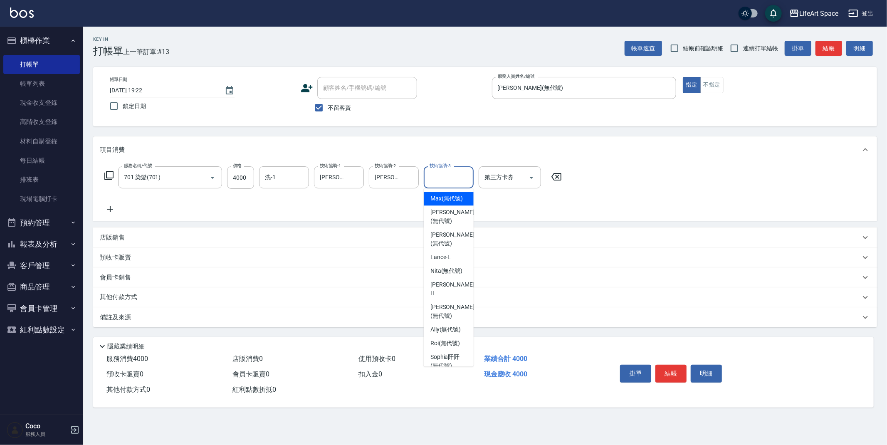
click at [445, 179] on input "技術協助-3" at bounding box center [448, 177] width 42 height 15
click at [292, 175] on input "洗-1" at bounding box center [284, 177] width 42 height 15
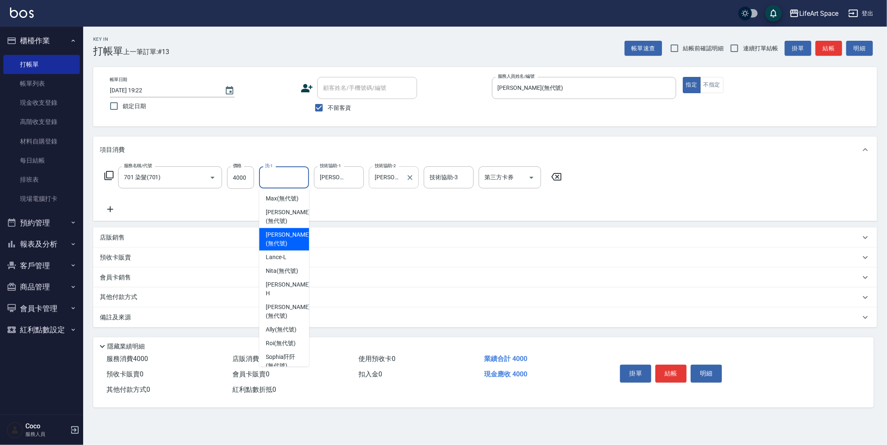
click at [284, 230] on span "Chloe (無代號)" at bounding box center [288, 238] width 44 height 17
type input "Chloe(無代號)"
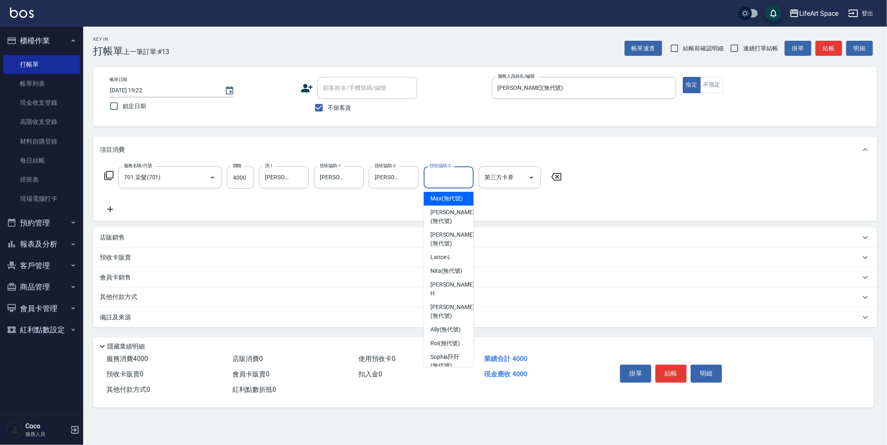
click at [451, 173] on div "技術協助-3 技術協助-3" at bounding box center [449, 177] width 50 height 22
click at [436, 230] on span "Chloe (無代號)" at bounding box center [452, 238] width 44 height 17
type input "Chloe(無代號)"
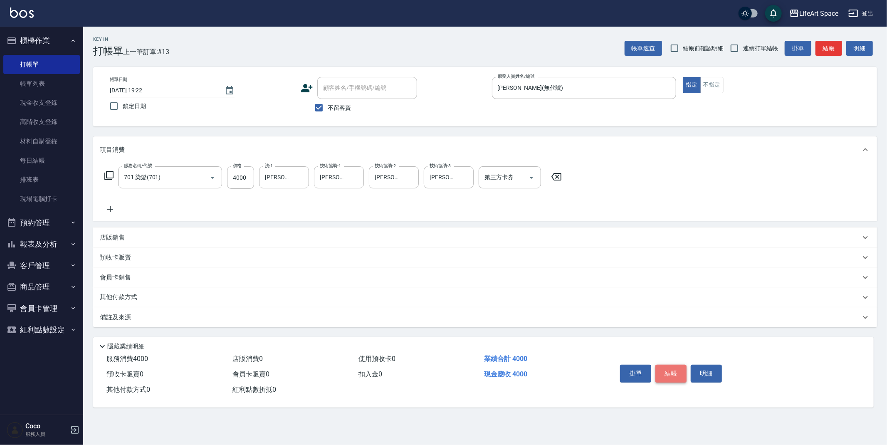
click at [676, 372] on button "結帳" at bounding box center [670, 373] width 31 height 17
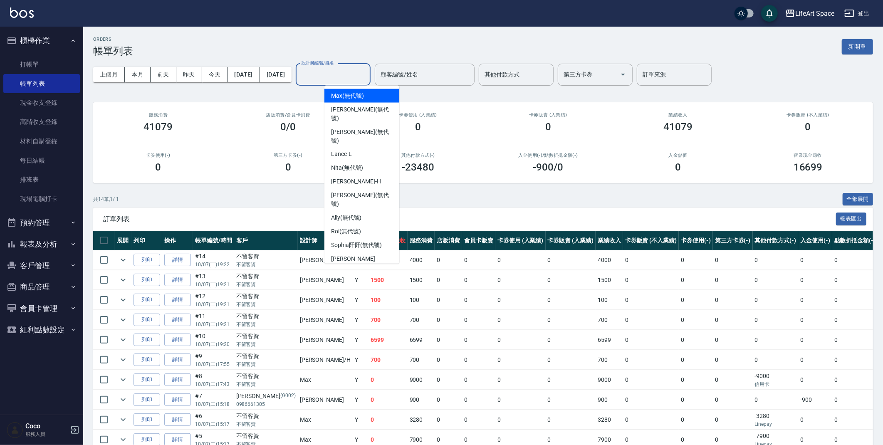
click at [367, 67] on input "設計師編號/姓名" at bounding box center [332, 74] width 67 height 15
click at [367, 284] on div "Joyce (無代號)" at bounding box center [361, 295] width 75 height 22
type input "Joyce(無代號)"
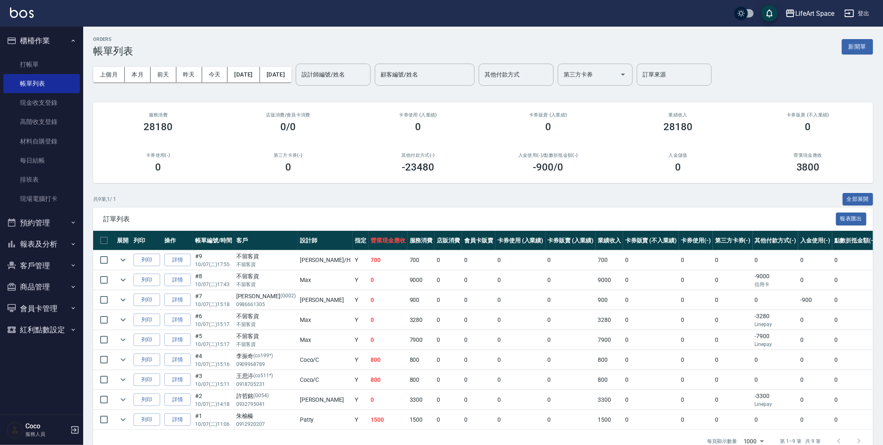
click at [54, 262] on button "客戶管理" at bounding box center [41, 266] width 76 height 22
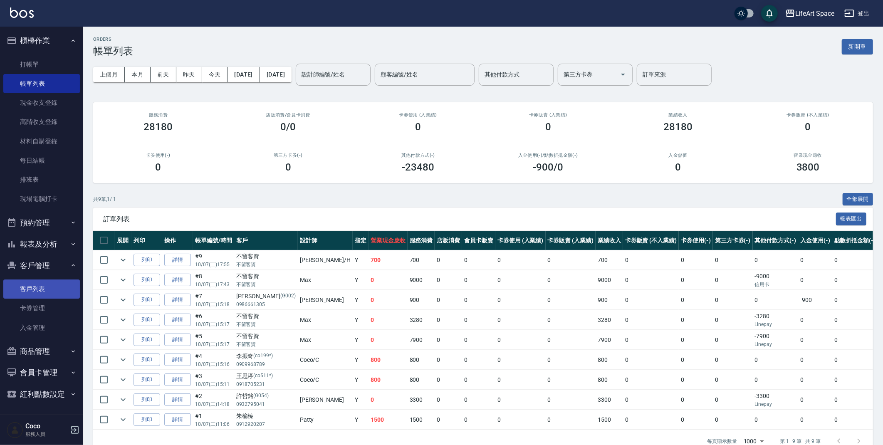
click at [43, 291] on link "客戶列表" at bounding box center [41, 288] width 76 height 19
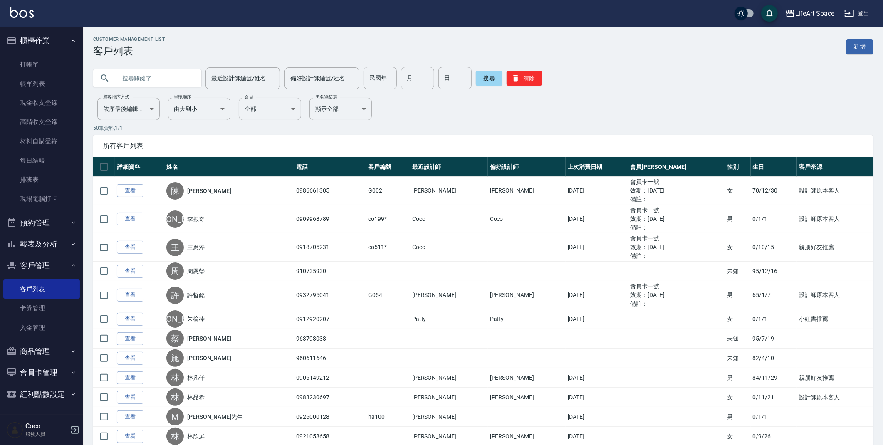
click at [180, 85] on input "text" at bounding box center [155, 78] width 78 height 22
type input "0933885308"
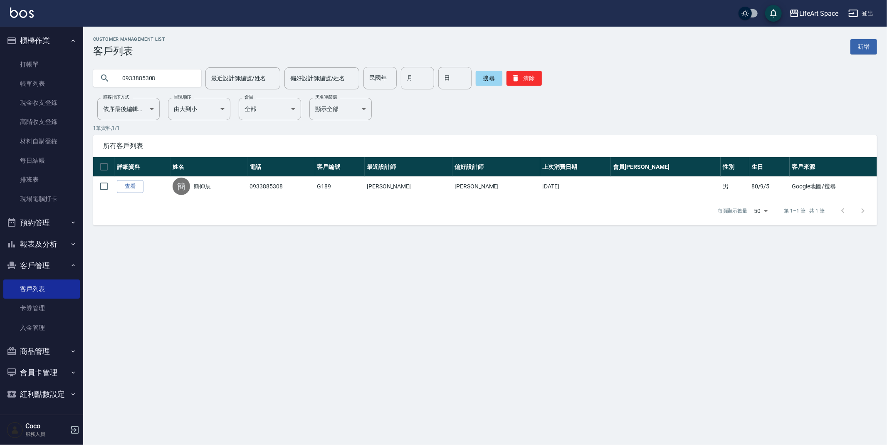
click at [122, 190] on link "查看" at bounding box center [130, 186] width 27 height 13
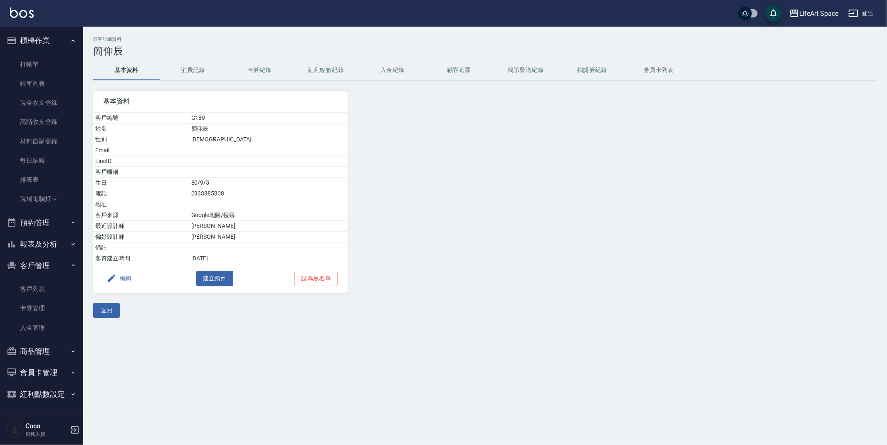
drag, startPoint x: 202, startPoint y: 67, endPoint x: 223, endPoint y: 84, distance: 26.6
click at [202, 67] on button "消費記錄" at bounding box center [193, 70] width 67 height 20
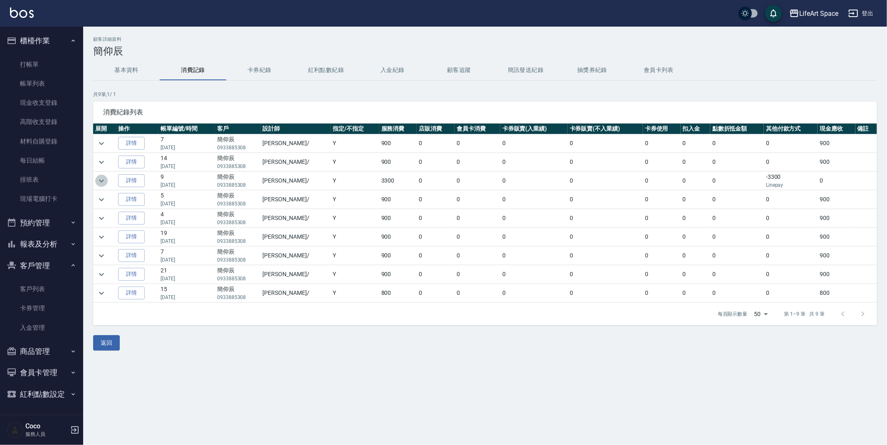
click at [104, 181] on icon "expand row" at bounding box center [101, 181] width 10 height 10
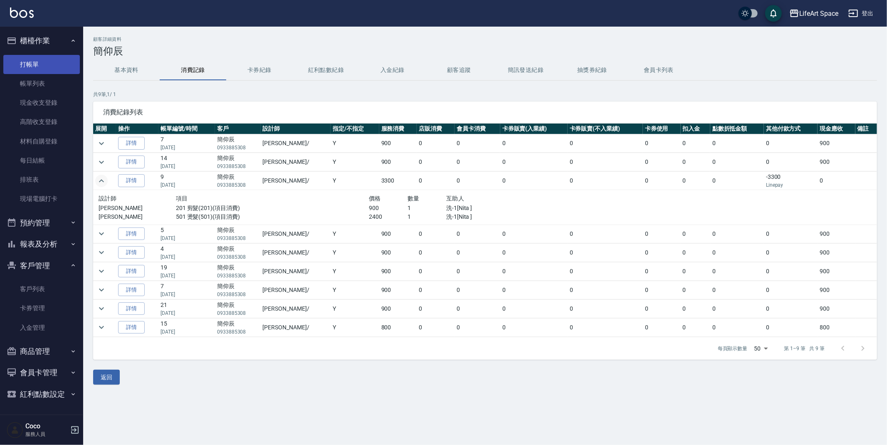
click at [56, 58] on link "打帳單" at bounding box center [41, 64] width 76 height 19
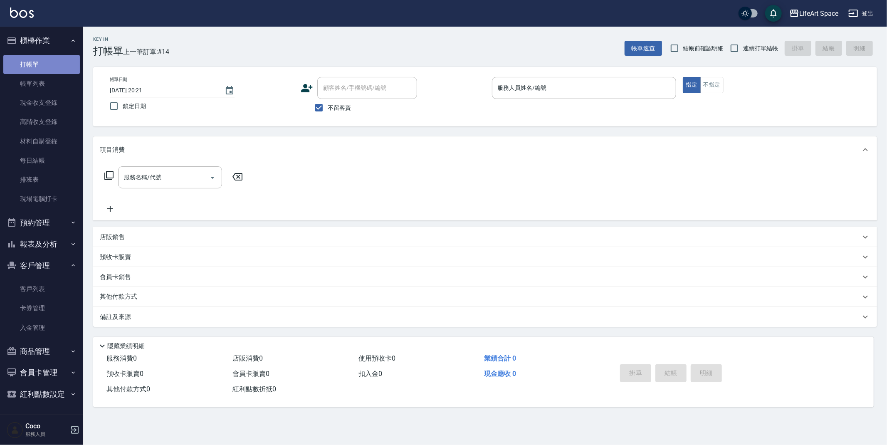
click at [54, 72] on link "打帳單" at bounding box center [41, 64] width 76 height 19
click at [56, 83] on link "帳單列表" at bounding box center [41, 83] width 76 height 19
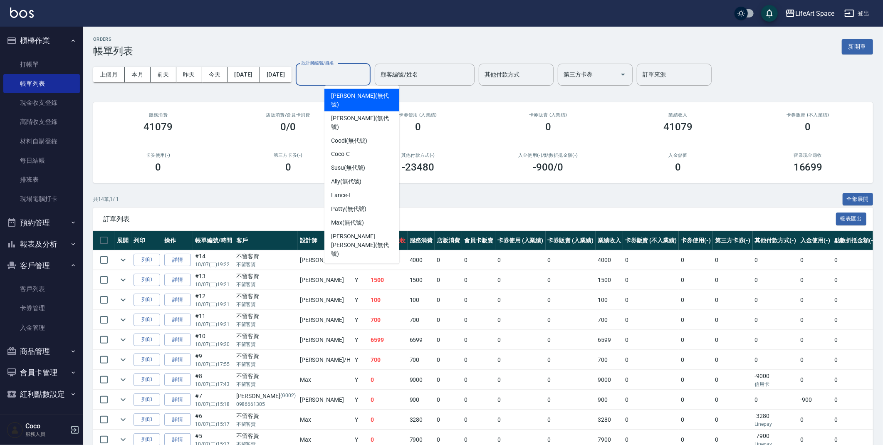
click at [342, 72] on div "設計師編號/姓名 設計師編號/姓名" at bounding box center [333, 75] width 75 height 22
click at [343, 150] on span "Coco -C" at bounding box center [340, 154] width 19 height 9
type input "Coco-C"
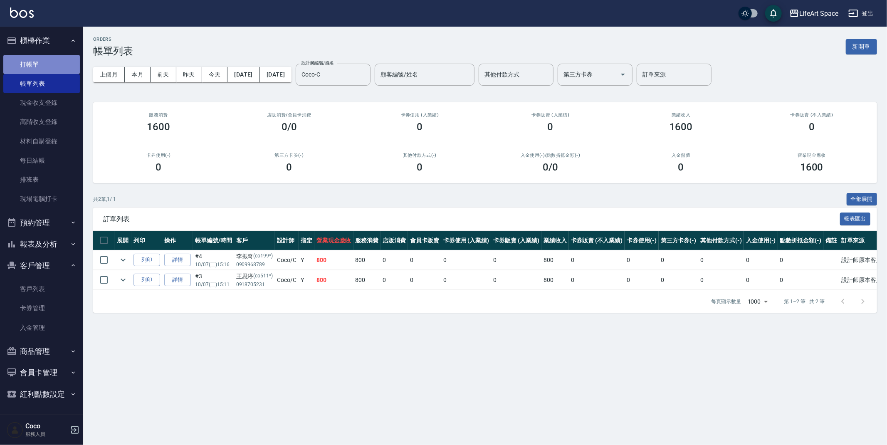
click at [30, 59] on link "打帳單" at bounding box center [41, 64] width 76 height 19
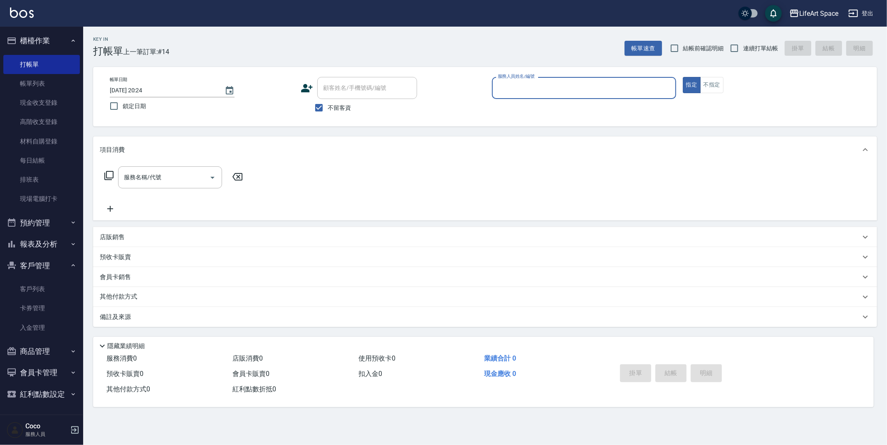
click at [581, 88] on input "服務人員姓名/編號" at bounding box center [584, 88] width 177 height 15
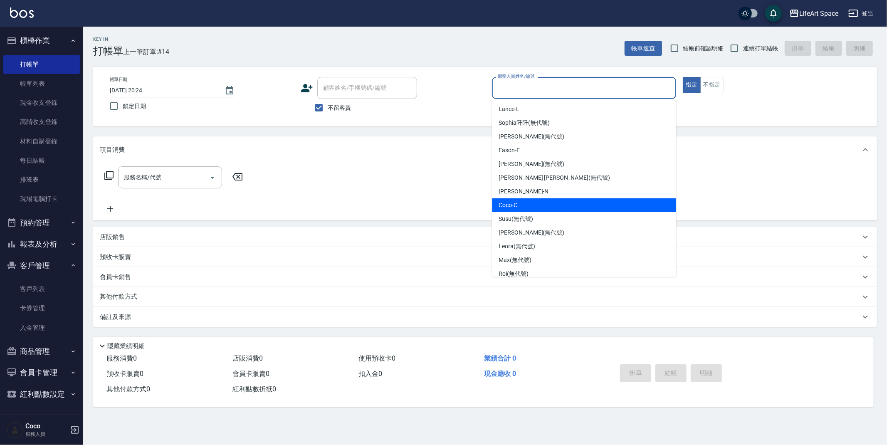
click at [522, 205] on div "Coco -C" at bounding box center [584, 205] width 184 height 14
type input "Coco-C"
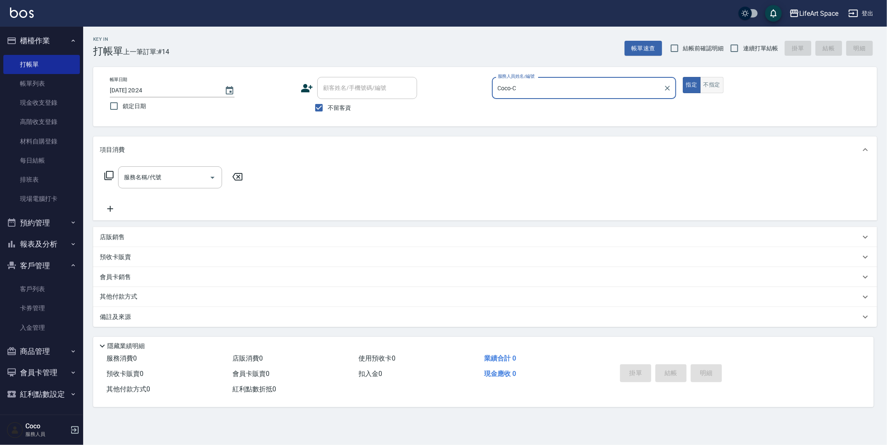
click at [703, 84] on button "不指定" at bounding box center [711, 85] width 23 height 16
click at [173, 183] on input "服務名稱/代號" at bounding box center [164, 177] width 84 height 15
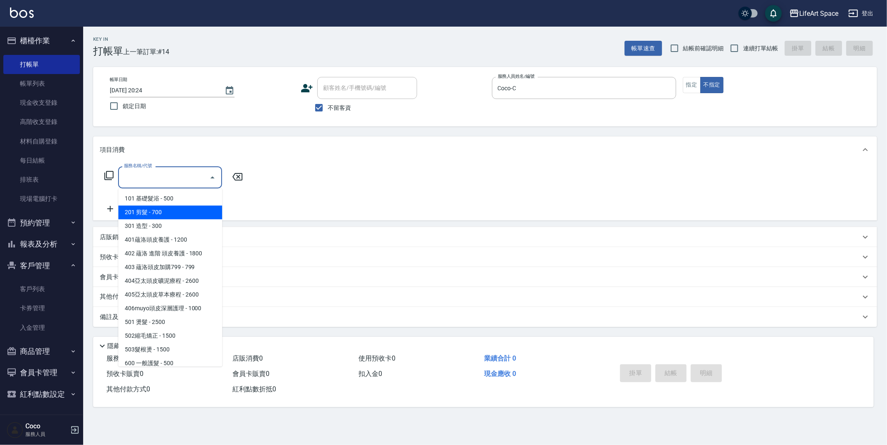
click at [169, 213] on span "201 剪髮 - 700" at bounding box center [170, 212] width 104 height 14
type input "201 剪髮(201)"
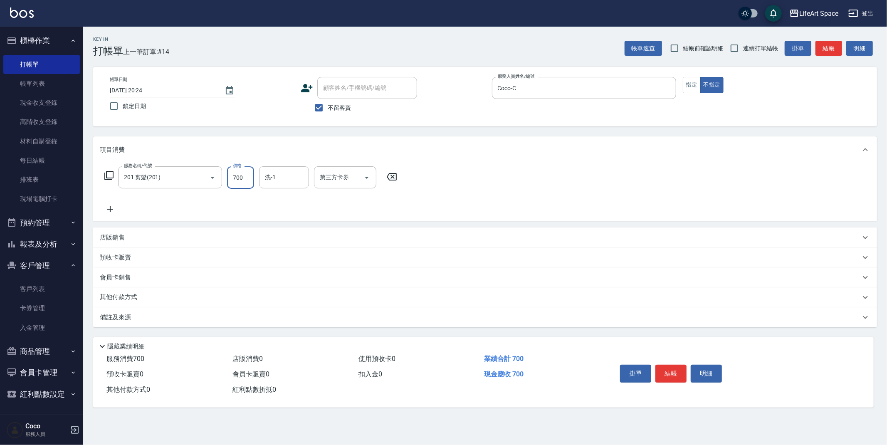
click at [245, 176] on input "700" at bounding box center [240, 177] width 27 height 22
type input "800"
click at [229, 315] on div "備註及來源" at bounding box center [480, 317] width 760 height 9
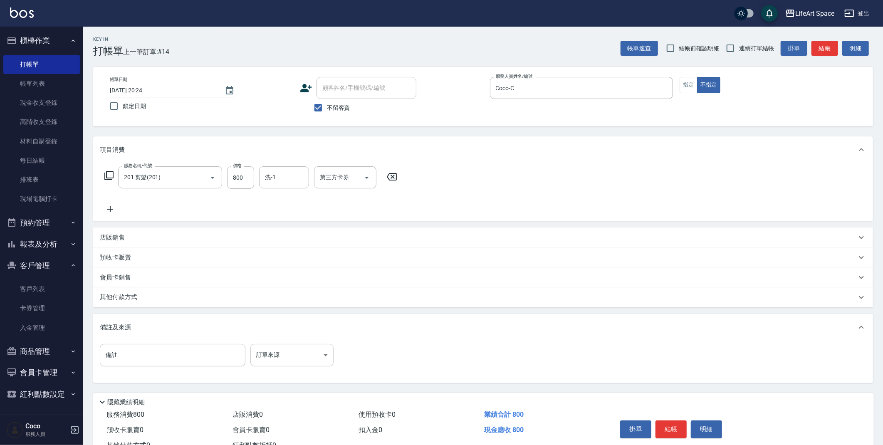
click at [292, 358] on body "LifeArt Space 登出 櫃檯作業 打帳單 帳單列表 現金收支登錄 高階收支登錄 材料自購登錄 每日結帳 排班表 現場電腦打卡 預約管理 預約管理 單…" at bounding box center [441, 236] width 883 height 473
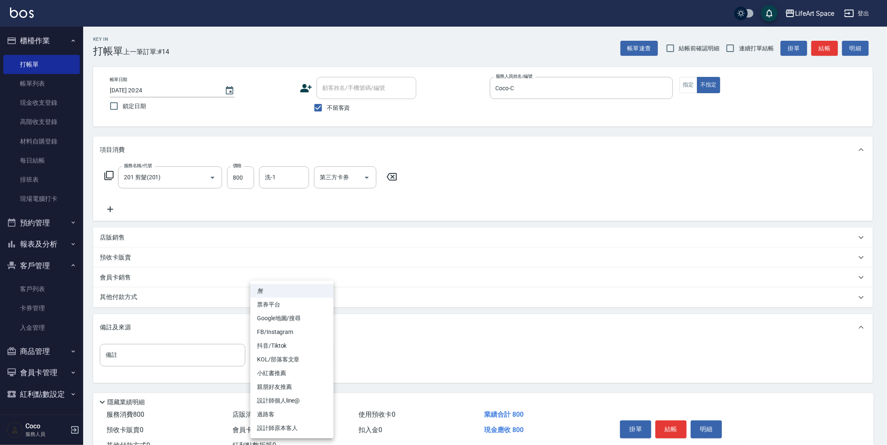
click at [285, 412] on li "過路客" at bounding box center [291, 414] width 83 height 14
type input "過路客"
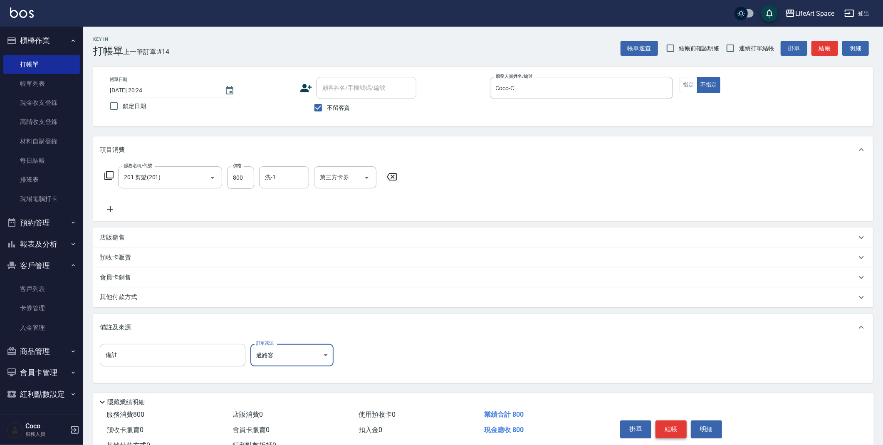
click at [666, 433] on button "結帳" at bounding box center [670, 428] width 31 height 17
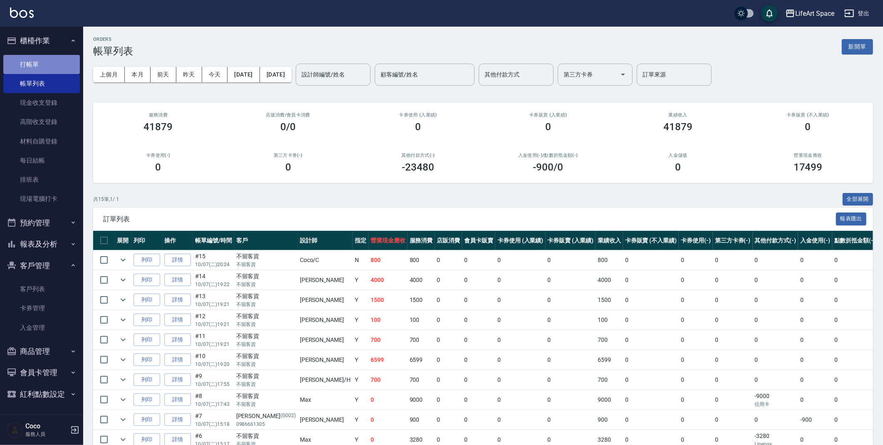
click at [57, 61] on link "打帳單" at bounding box center [41, 64] width 76 height 19
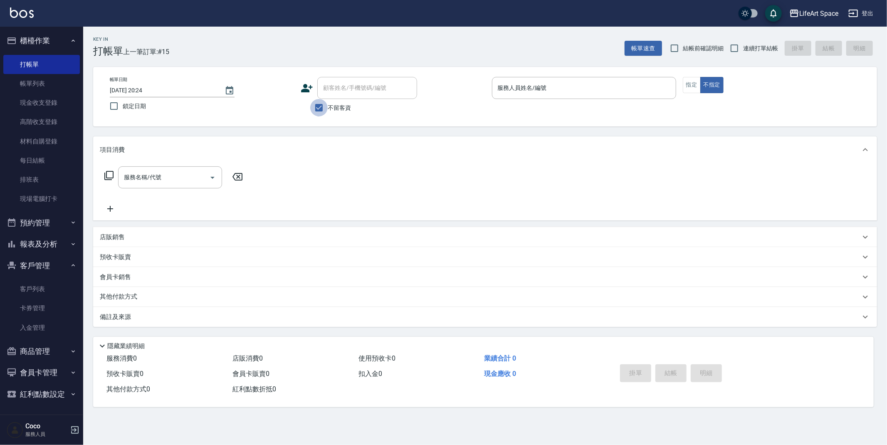
click at [318, 111] on input "不留客資" at bounding box center [318, 107] width 17 height 17
checkbox input "false"
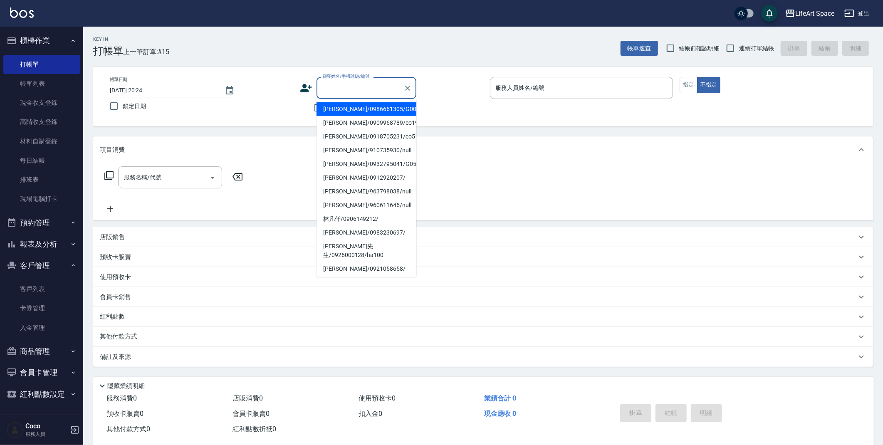
click at [353, 85] on input "顧客姓名/手機號碼/編號" at bounding box center [360, 88] width 80 height 15
type input "x"
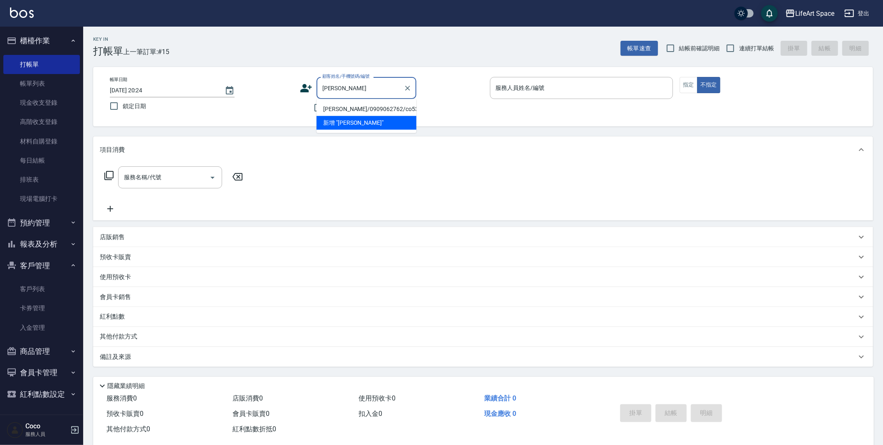
click at [358, 109] on li "[PERSON_NAME]/0909062762/co530" at bounding box center [366, 109] width 100 height 14
type input "[PERSON_NAME]/0909062762/co530"
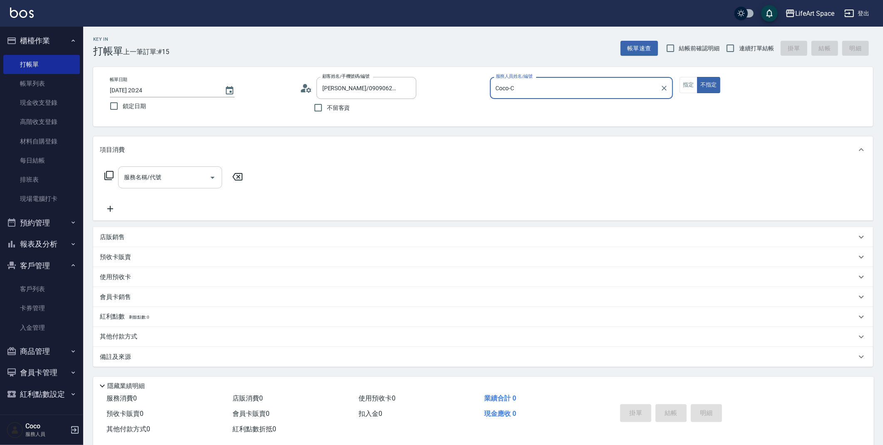
type input "Coco-C"
click at [175, 183] on input "服務名稱/代號" at bounding box center [164, 177] width 84 height 15
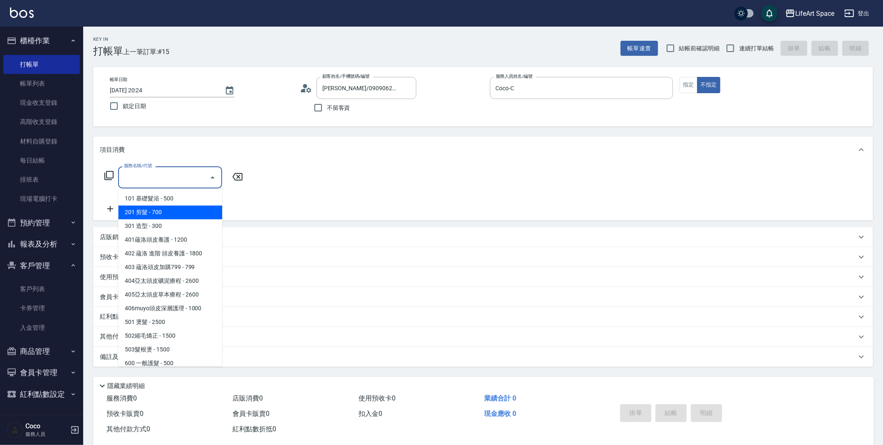
click at [167, 213] on span "201 剪髮 - 700" at bounding box center [170, 212] width 104 height 14
type input "201 剪髮(201)"
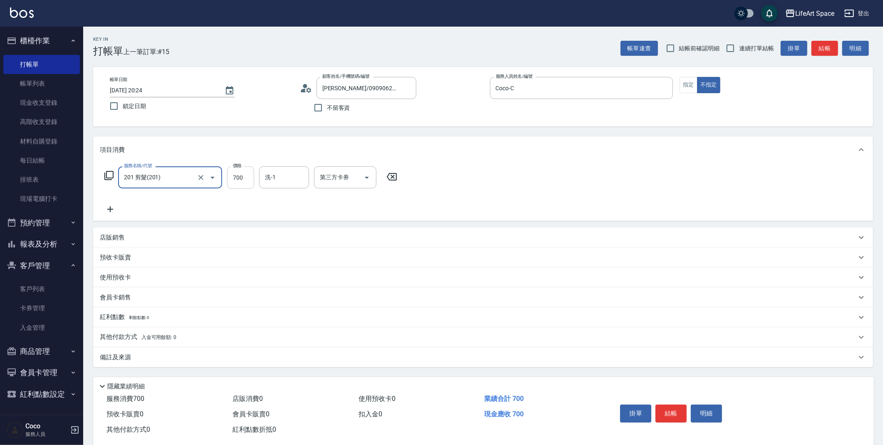
click at [250, 180] on input "700" at bounding box center [240, 177] width 27 height 22
type input "800"
click at [276, 177] on input "洗-1" at bounding box center [284, 177] width 42 height 15
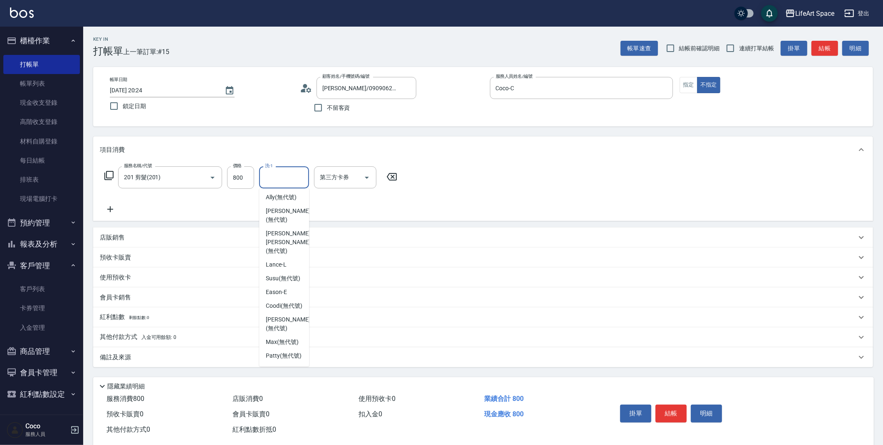
scroll to position [250, 0]
type input "f"
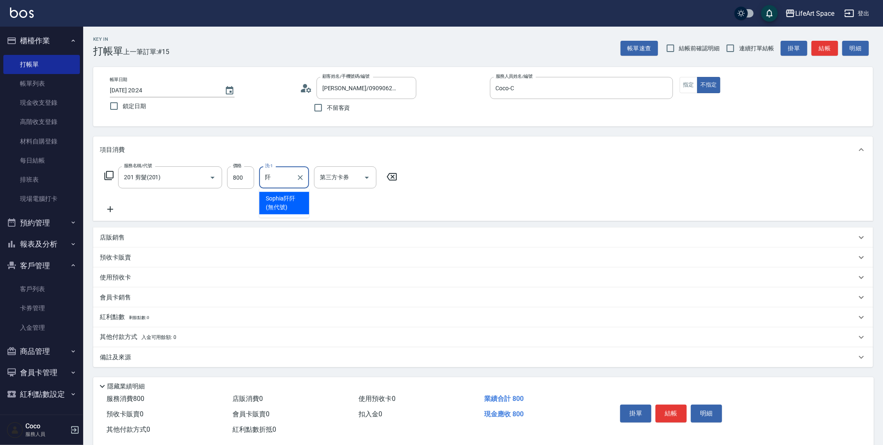
click at [288, 205] on span "[PERSON_NAME]阡 (無代號)" at bounding box center [284, 202] width 37 height 17
type input "[PERSON_NAME]阡(無代號)"
click at [194, 356] on div "備註及來源" at bounding box center [478, 357] width 756 height 9
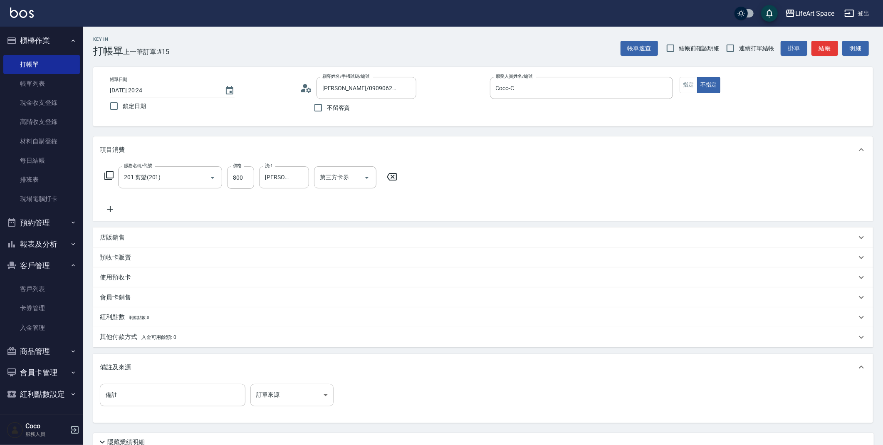
click at [290, 399] on body "LifeArt Space 登出 櫃檯作業 打帳單 帳單列表 現金收支登錄 高階收支登錄 材料自購登錄 每日結帳 排班表 現場電腦打卡 預約管理 預約管理 單…" at bounding box center [441, 256] width 883 height 513
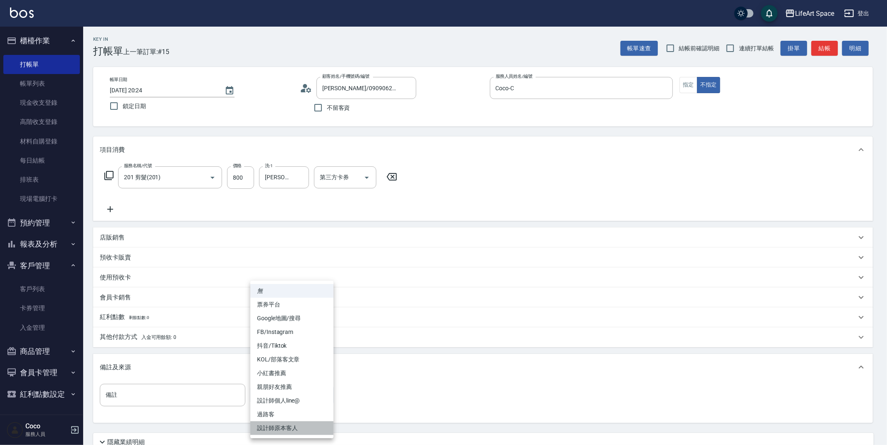
click at [291, 428] on li "設計師原本客人" at bounding box center [291, 428] width 83 height 14
type input "設計師原本客人"
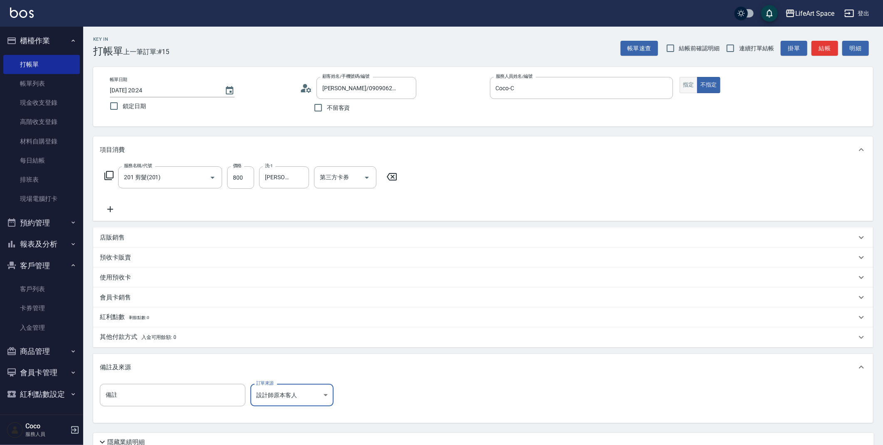
click at [686, 90] on button "指定" at bounding box center [688, 85] width 18 height 16
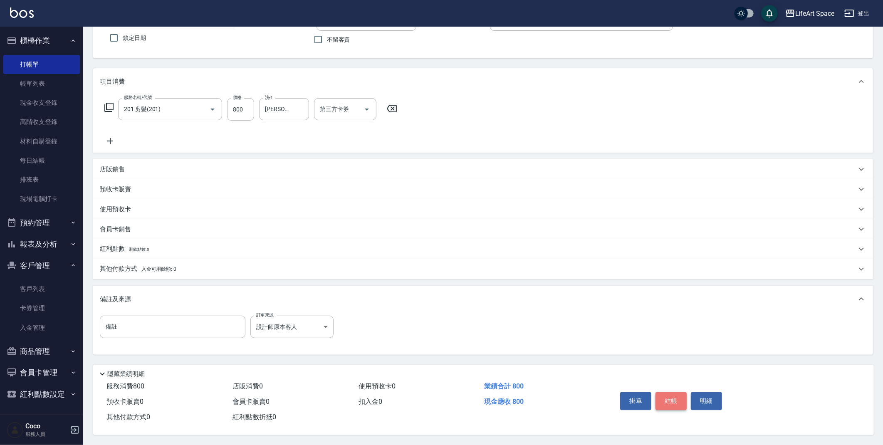
click at [674, 401] on button "結帳" at bounding box center [670, 400] width 31 height 17
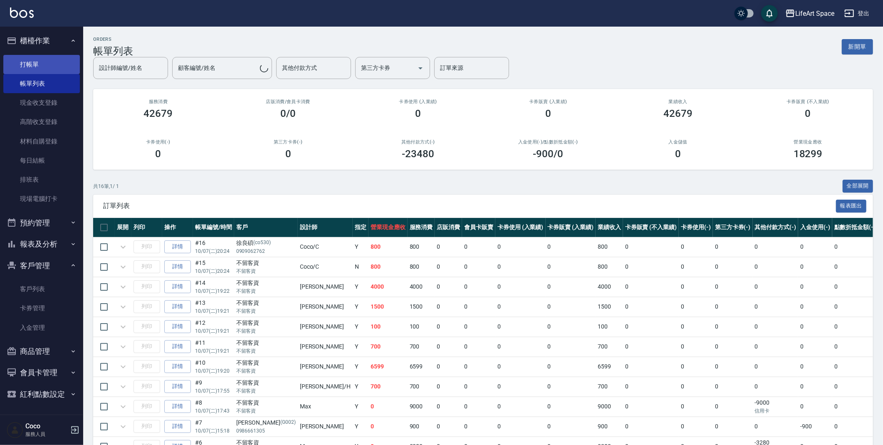
click at [52, 58] on link "打帳單" at bounding box center [41, 64] width 76 height 19
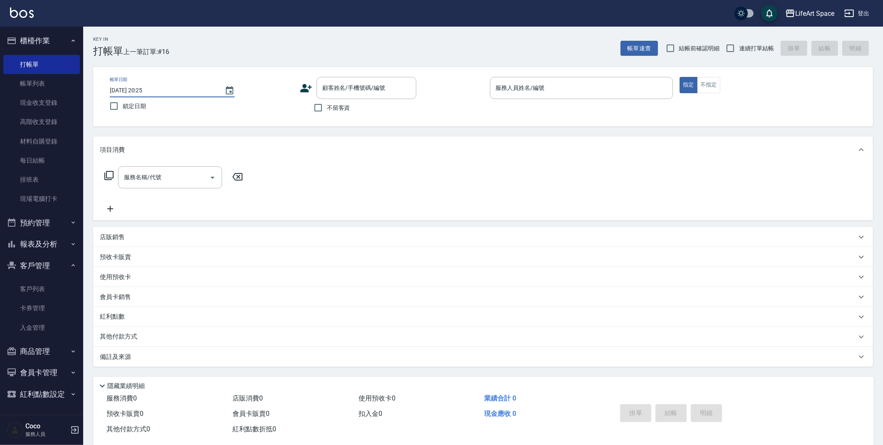
click at [140, 91] on input "[DATE] 20:25" at bounding box center [163, 91] width 106 height 14
type input "[DATE] 20:25"
click at [136, 89] on input "[DATE] 20:25" at bounding box center [163, 91] width 106 height 14
type input "[DATE] 20:25"
click at [353, 84] on div "顧客姓名/手機號碼/編號 顧客姓名/手機號碼/編號" at bounding box center [366, 88] width 100 height 22
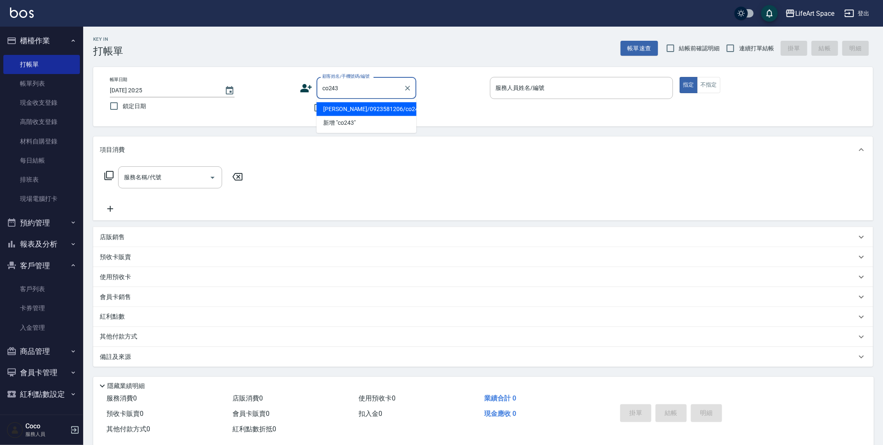
click at [367, 111] on li "[PERSON_NAME]/0923581206/co243*" at bounding box center [366, 109] width 100 height 14
type input "[PERSON_NAME]/0923581206/co243*"
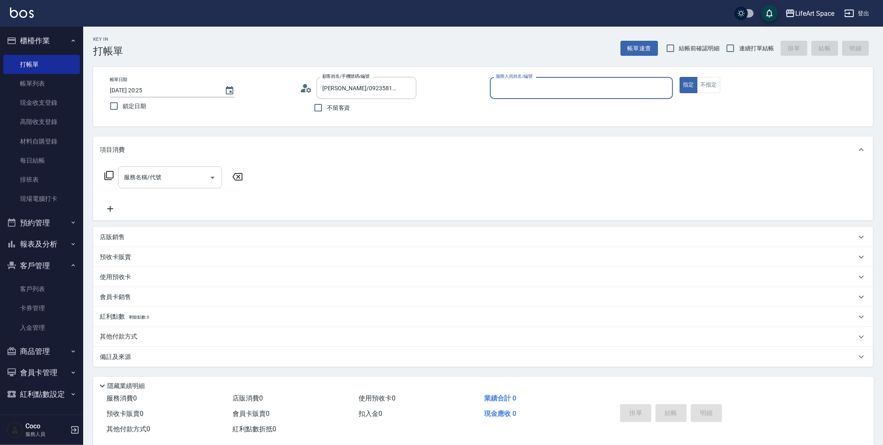
click at [178, 178] on input "服務名稱/代號" at bounding box center [164, 177] width 84 height 15
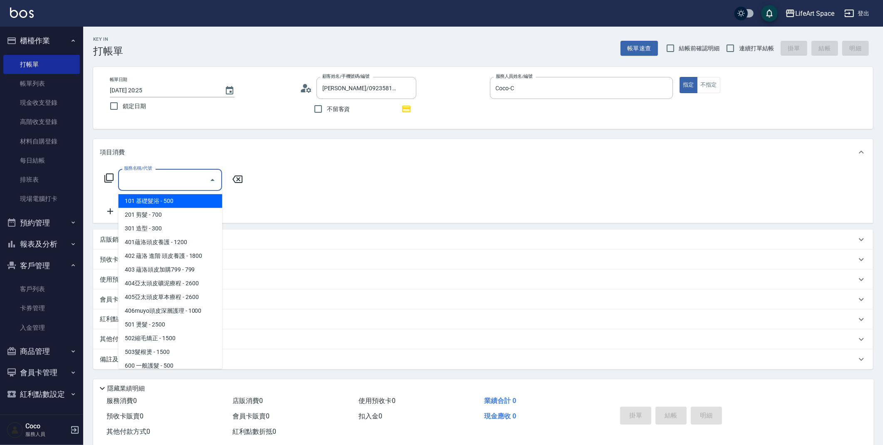
type input "Coco-C"
click at [153, 215] on span "201 剪髮 - 700" at bounding box center [170, 215] width 104 height 14
type input "201 剪髮(201)"
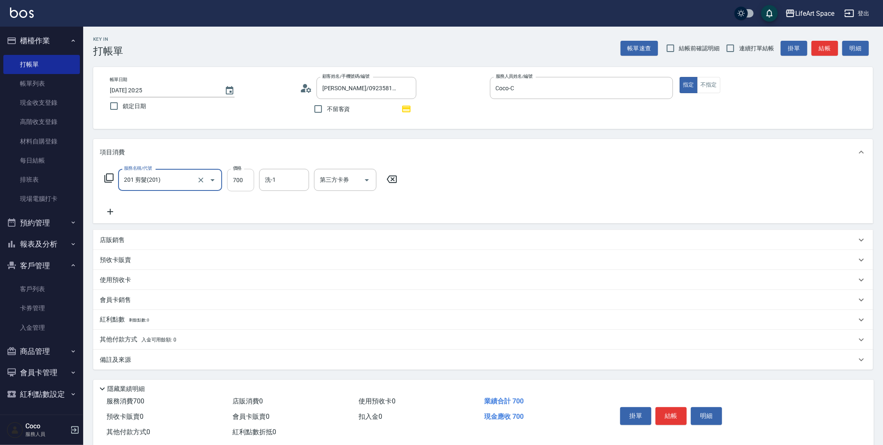
click at [236, 181] on input "700" at bounding box center [240, 180] width 27 height 22
type input "800"
click at [161, 356] on div "備註及來源" at bounding box center [478, 359] width 756 height 9
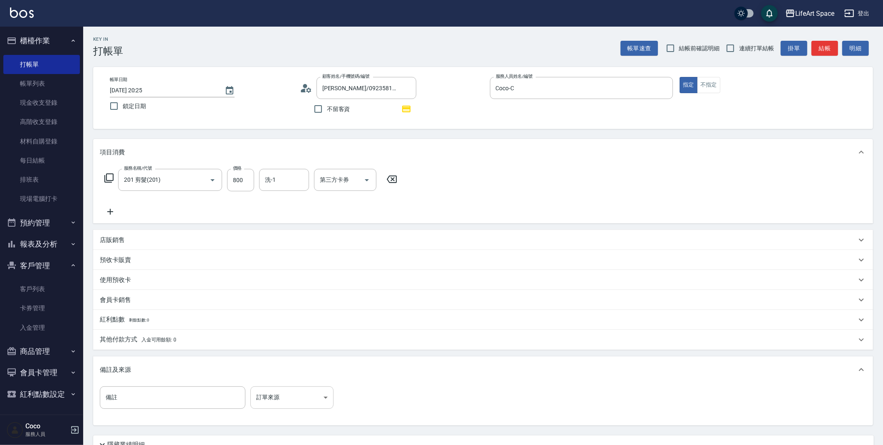
click at [284, 392] on body "LifeArt Space 登出 櫃檯作業 打帳單 帳單列表 現金收支登錄 高階收支登錄 材料自購登錄 每日結帳 排班表 現場電腦打卡 預約管理 預約管理 單…" at bounding box center [441, 257] width 883 height 515
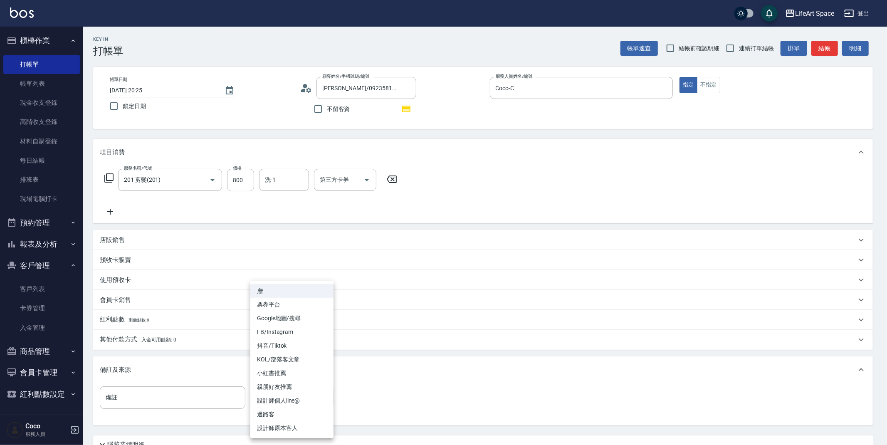
click at [288, 431] on li "設計師原本客人" at bounding box center [291, 428] width 83 height 14
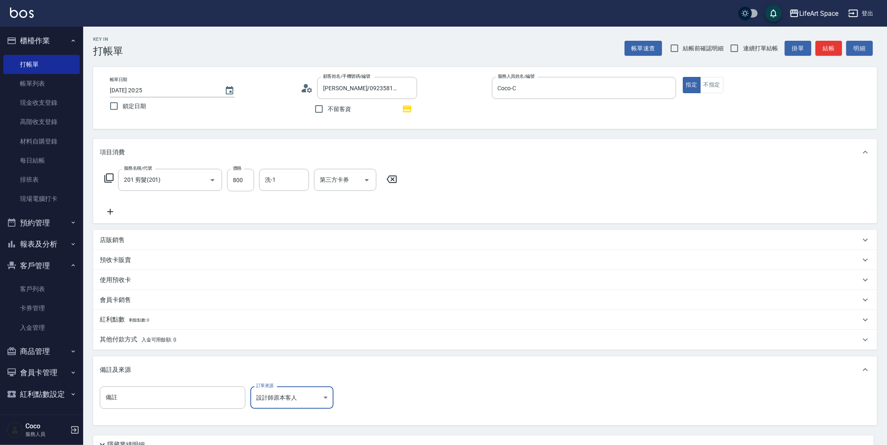
type input "設計師原本客人"
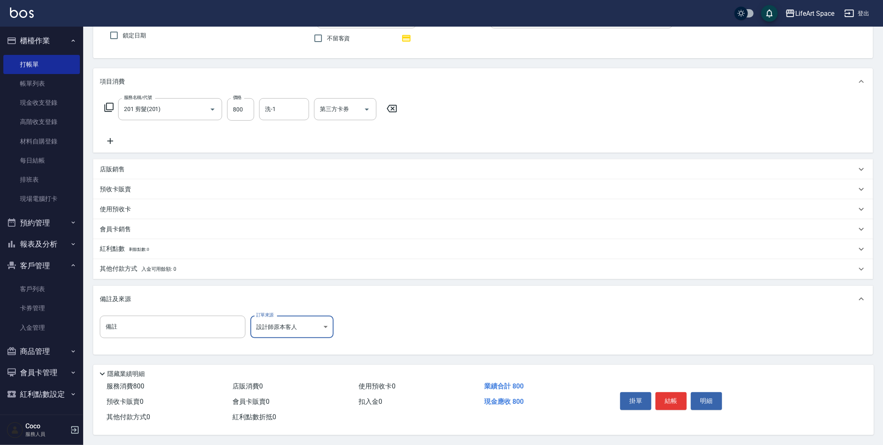
scroll to position [73, 0]
click at [675, 395] on button "結帳" at bounding box center [670, 400] width 31 height 17
